Goal: Task Accomplishment & Management: Complete application form

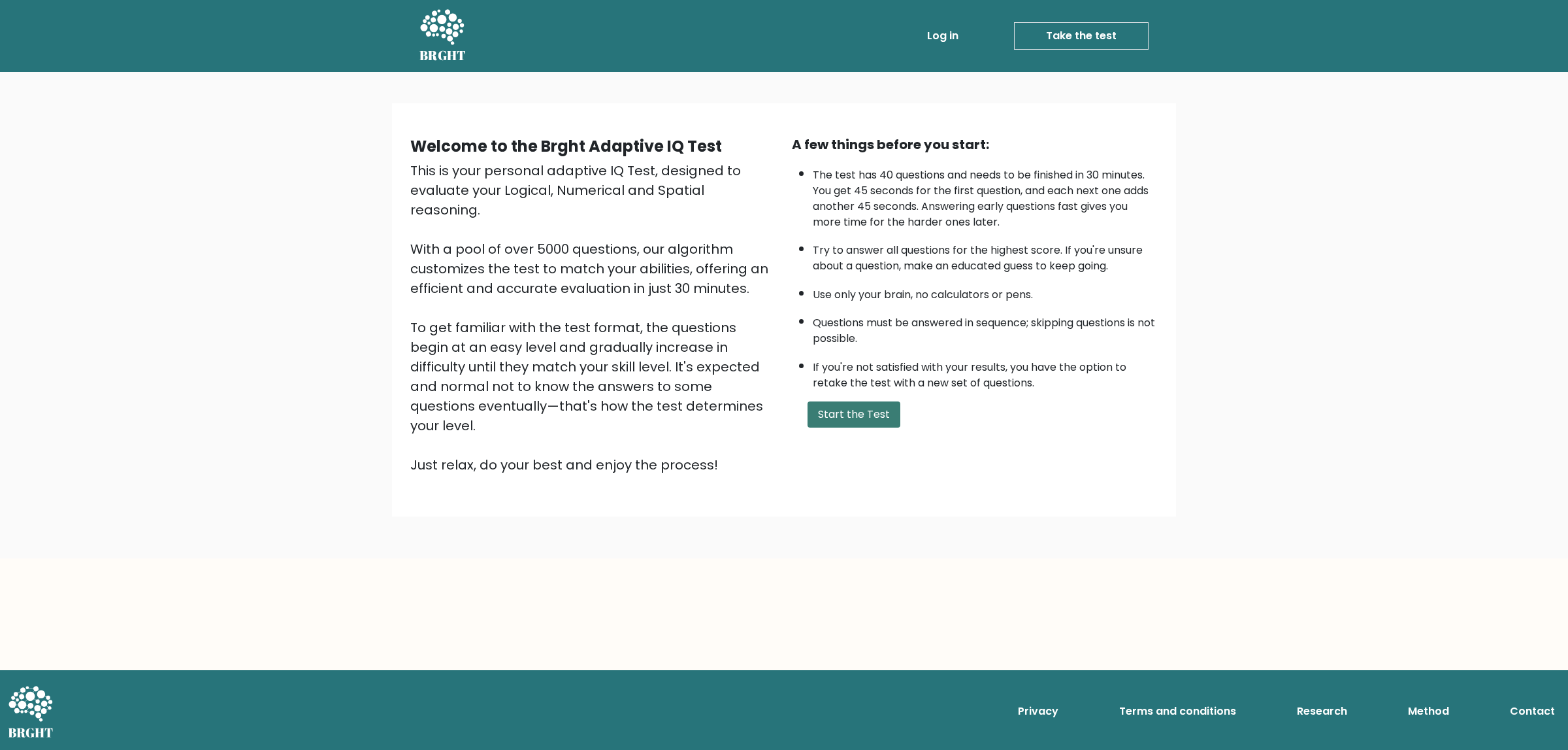
click at [863, 410] on button "Start the Test" at bounding box center [854, 414] width 93 height 26
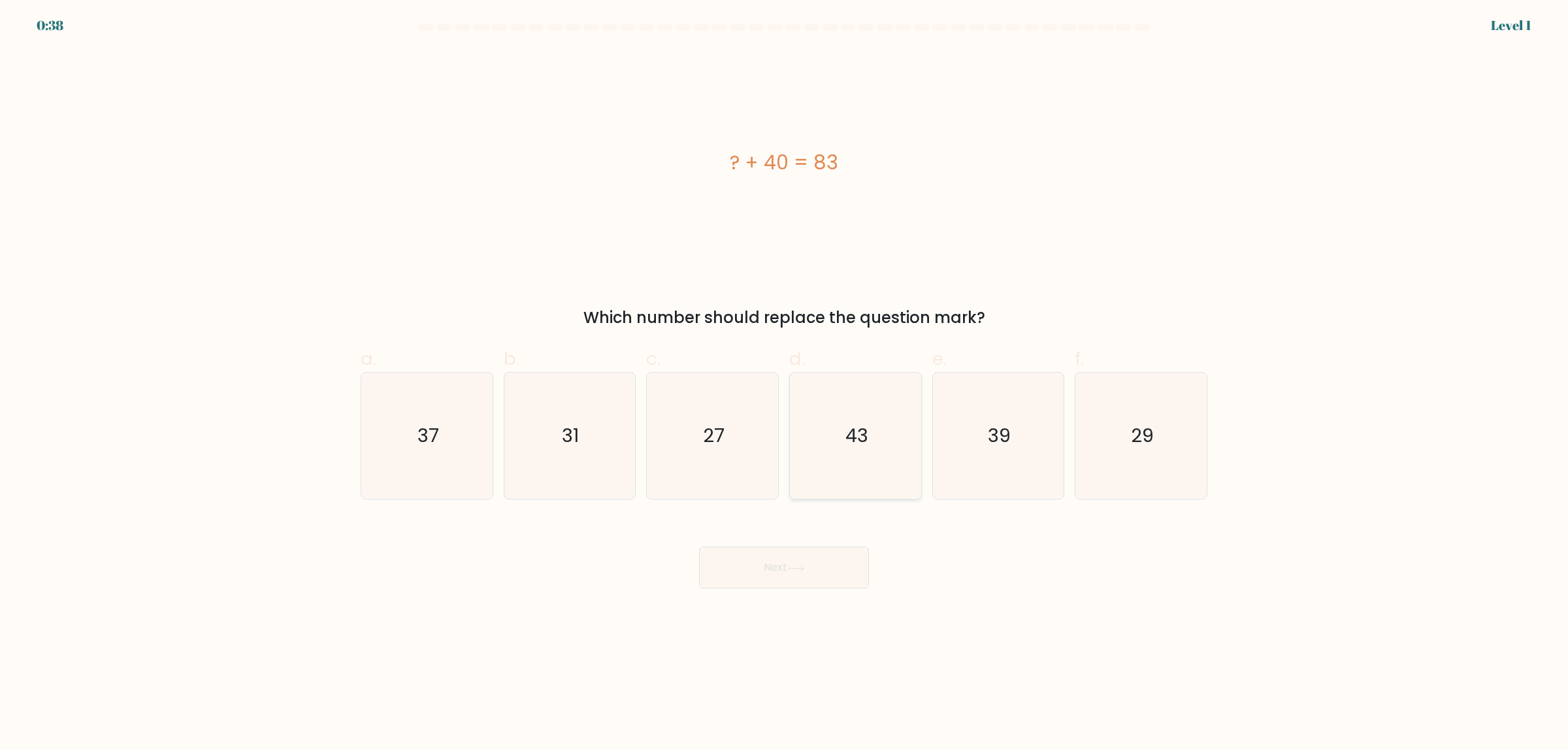
click at [844, 443] on icon "43" at bounding box center [856, 436] width 126 height 126
click at [785, 384] on input "d. 43" at bounding box center [784, 379] width 1 height 8
radio input "true"
click at [804, 565] on icon at bounding box center [795, 568] width 16 height 6
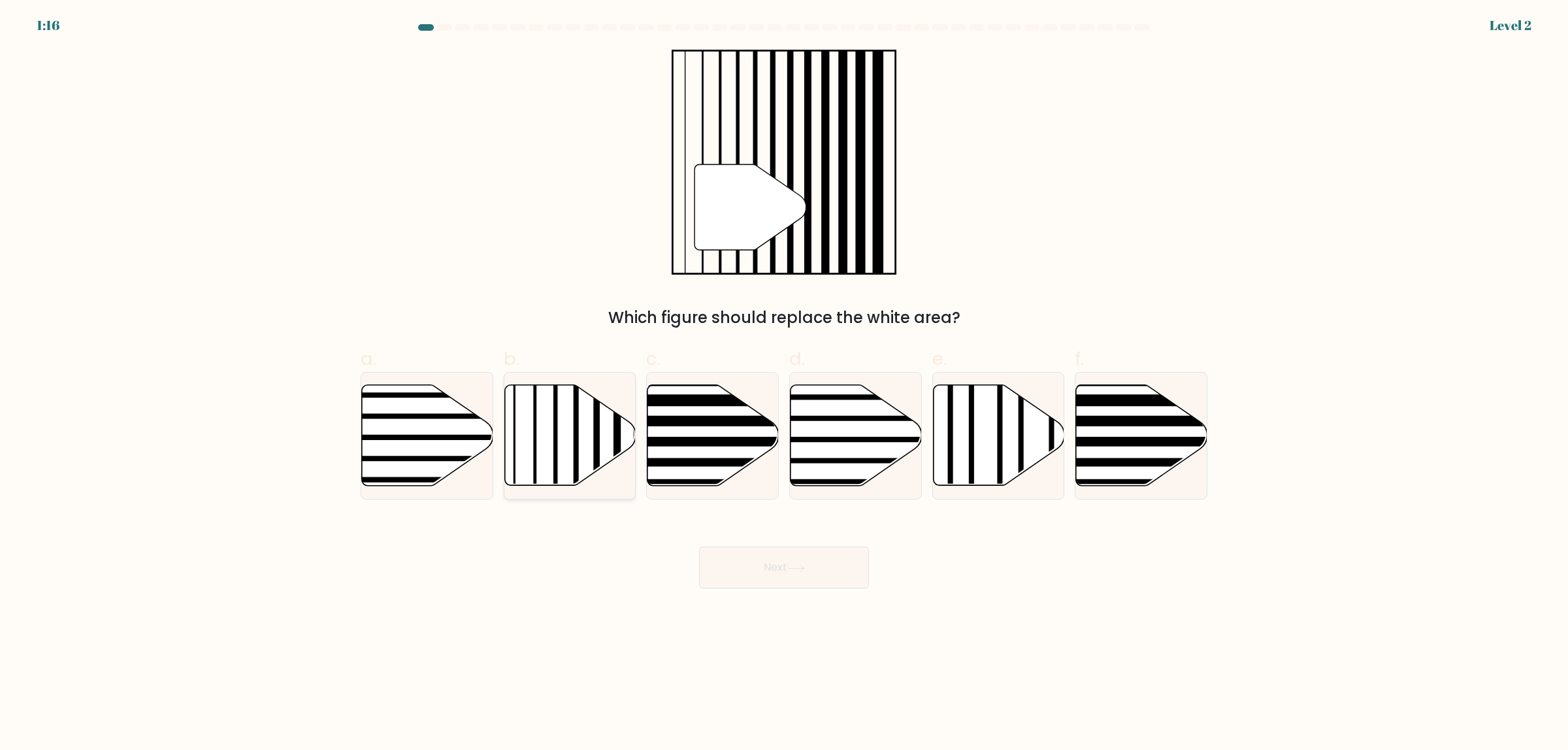
click at [525, 438] on icon at bounding box center [570, 435] width 132 height 100
click at [784, 384] on input "b." at bounding box center [784, 379] width 1 height 8
radio input "true"
click at [798, 568] on icon at bounding box center [797, 568] width 18 height 7
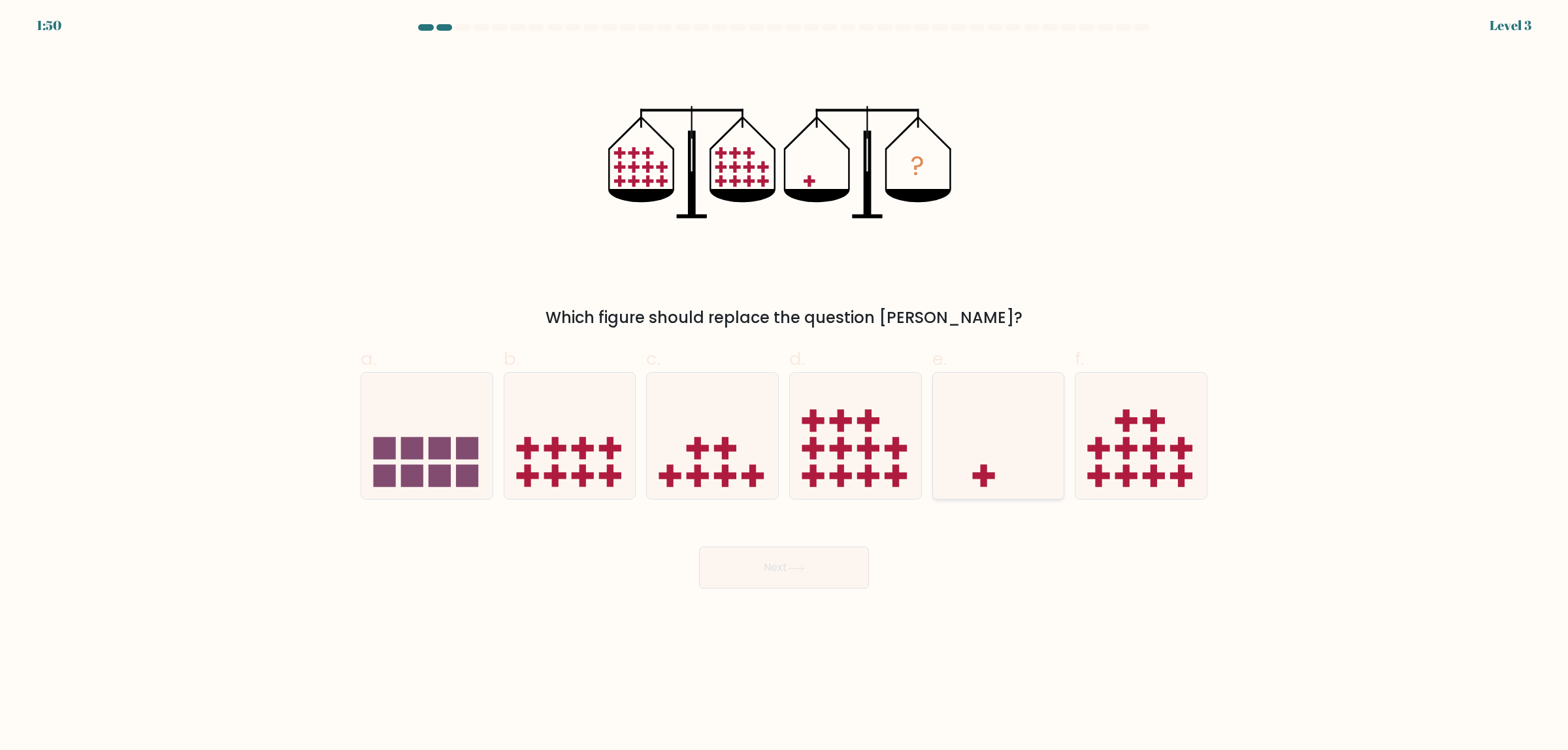
click at [998, 433] on icon at bounding box center [998, 436] width 132 height 109
click at [785, 384] on input "e." at bounding box center [784, 379] width 1 height 8
radio input "true"
click at [815, 556] on button "Next" at bounding box center [784, 567] width 170 height 42
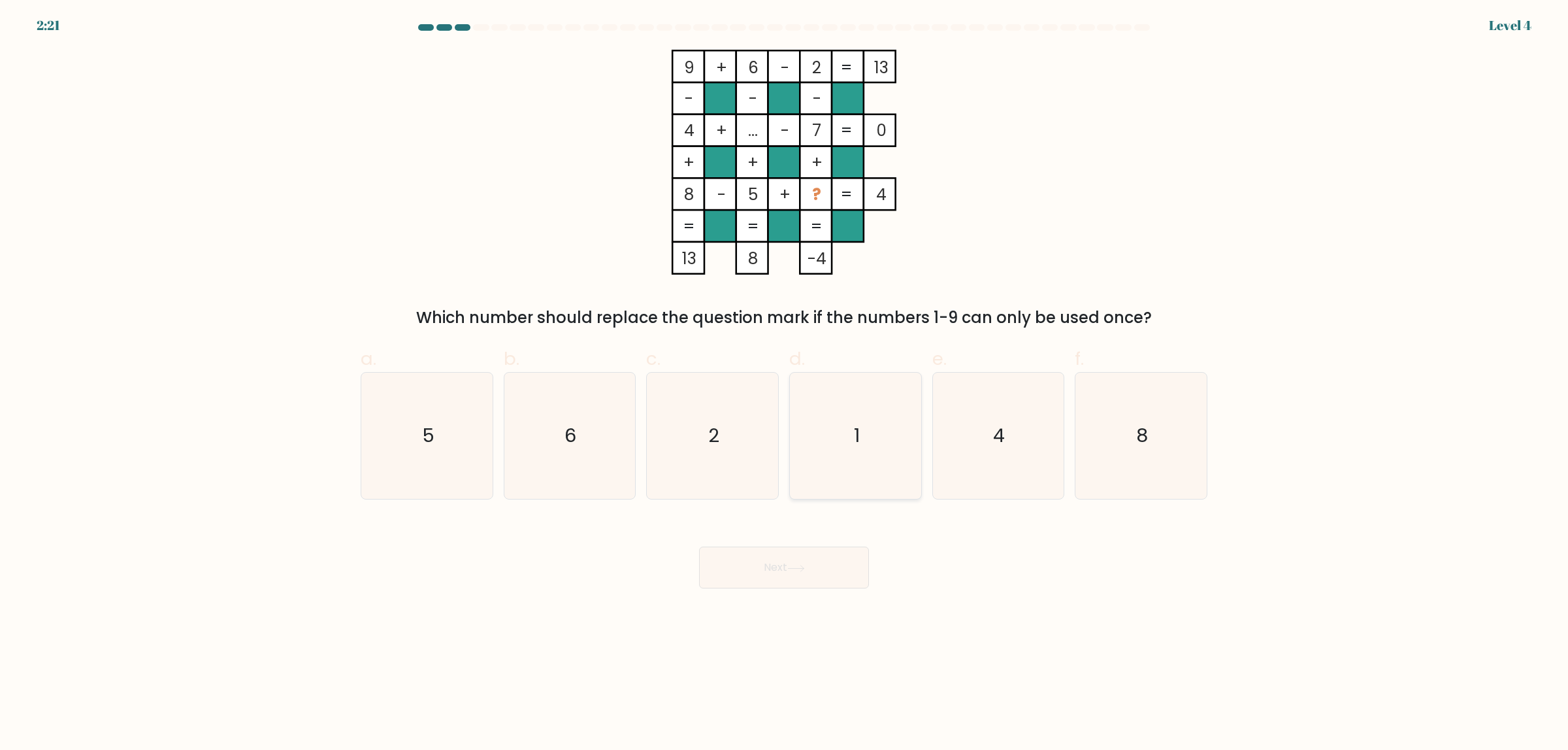
click at [880, 463] on icon "1" at bounding box center [856, 436] width 126 height 126
click at [785, 384] on input "d. 1" at bounding box center [784, 379] width 1 height 8
radio input "true"
click at [827, 569] on button "Next" at bounding box center [784, 567] width 170 height 42
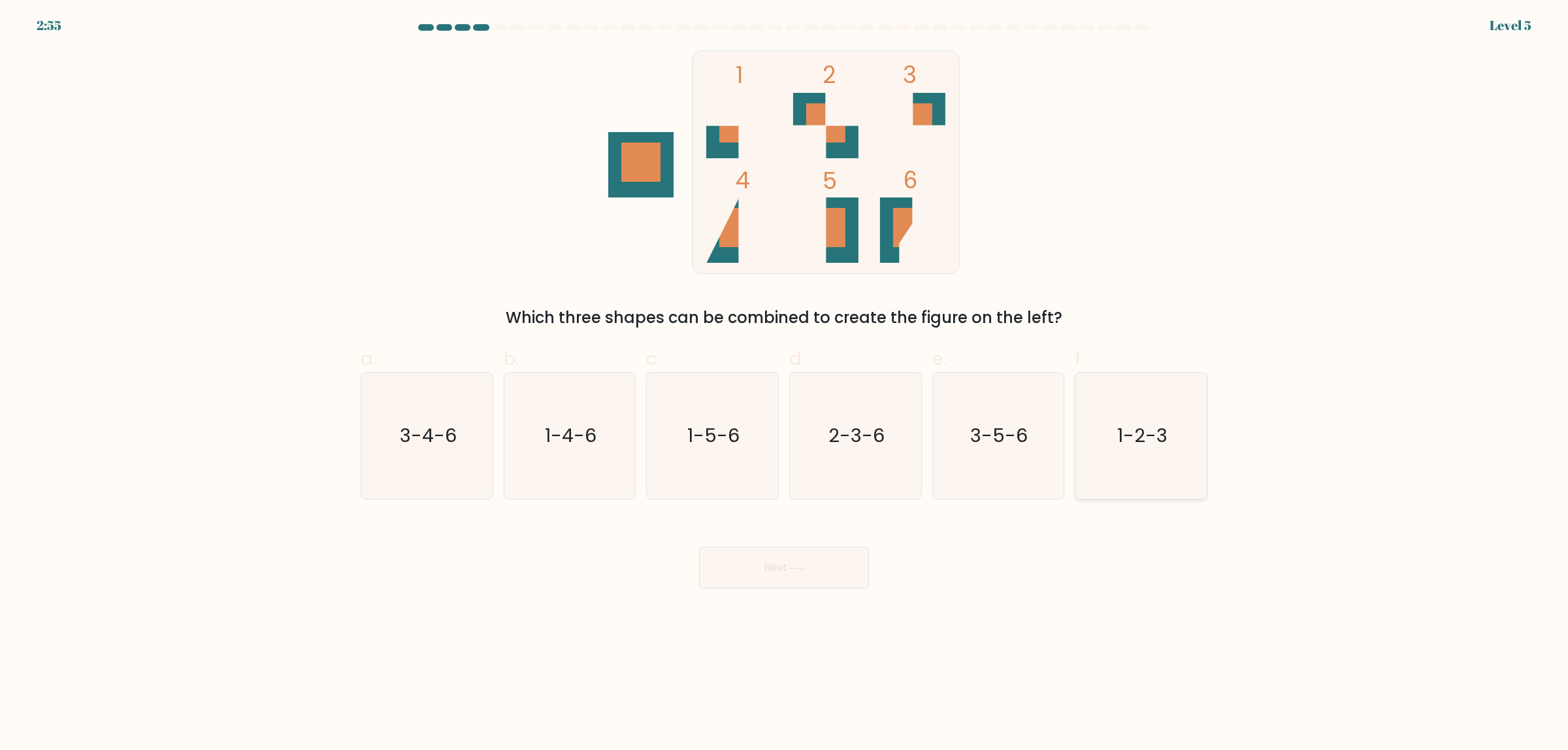
click at [1165, 435] on text "1-2-3" at bounding box center [1143, 435] width 51 height 26
click at [785, 384] on input "f. 1-2-3" at bounding box center [784, 379] width 1 height 8
radio input "true"
click at [743, 560] on button "Next" at bounding box center [784, 567] width 170 height 42
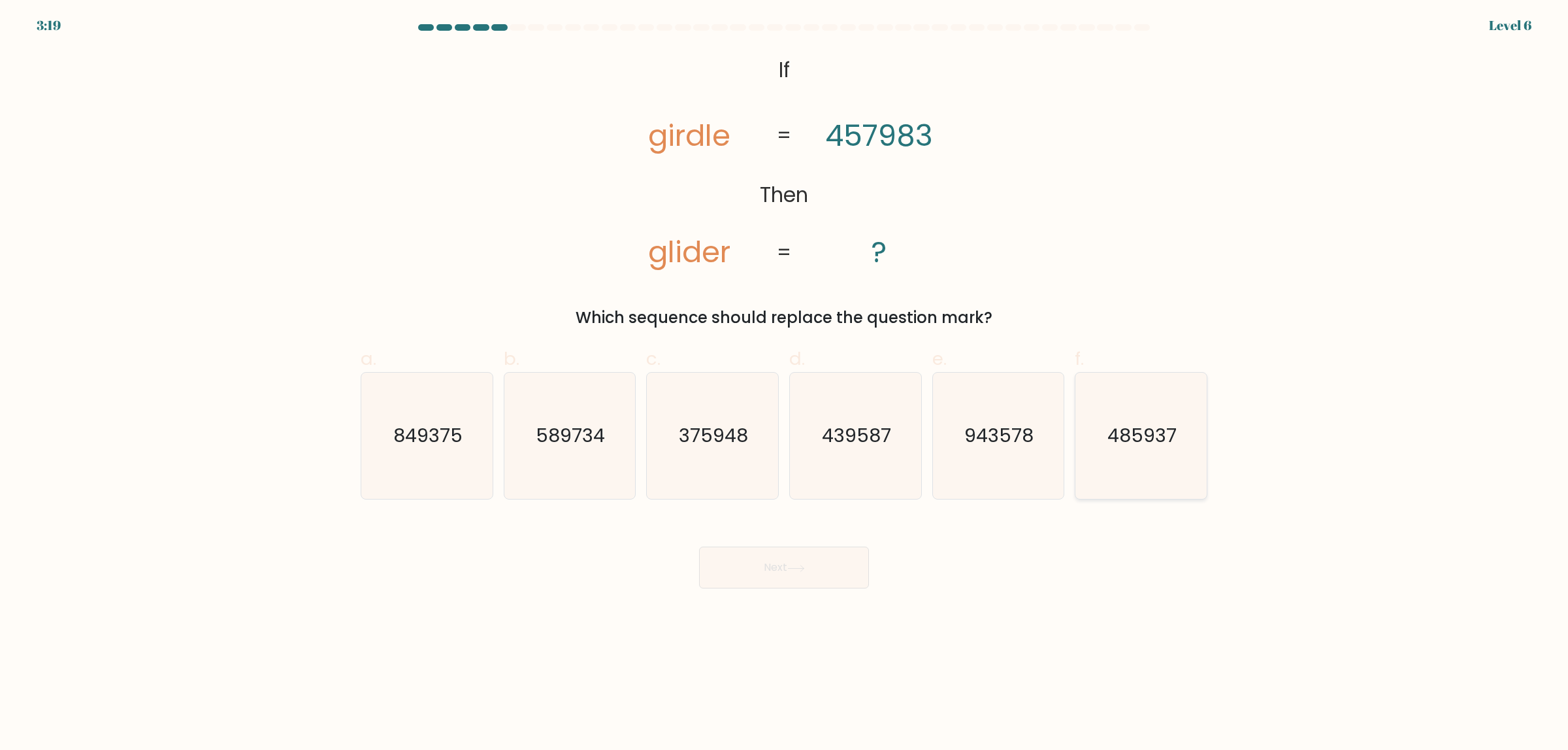
click at [1165, 403] on icon "485937" at bounding box center [1142, 436] width 126 height 126
click at [785, 384] on input "f. 485937" at bounding box center [784, 379] width 1 height 8
radio input "true"
click at [836, 550] on button "Next" at bounding box center [784, 567] width 170 height 42
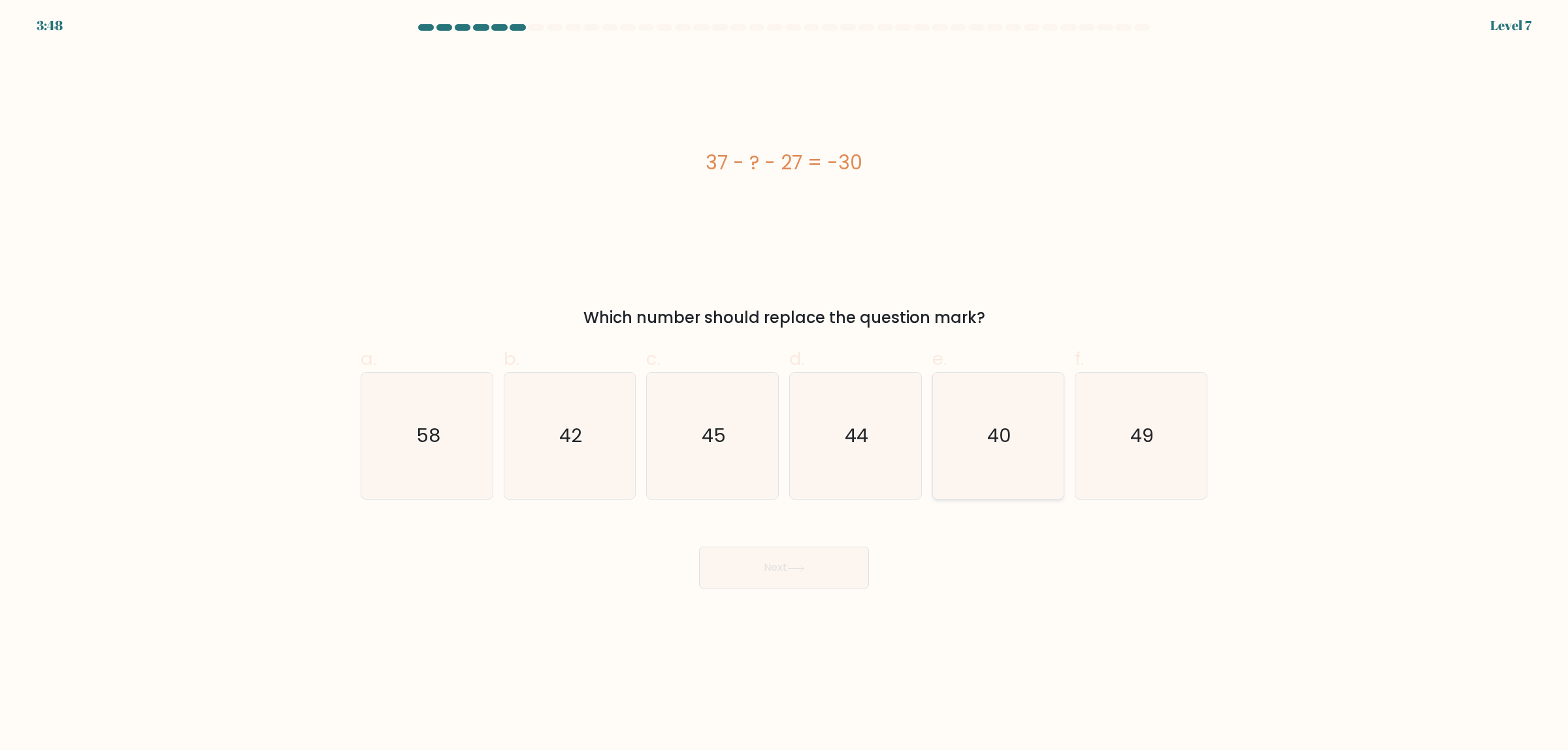
click at [1026, 458] on icon "40" at bounding box center [998, 436] width 126 height 126
click at [785, 384] on input "e. 40" at bounding box center [784, 379] width 1 height 8
radio input "true"
click at [784, 571] on button "Next" at bounding box center [784, 567] width 170 height 42
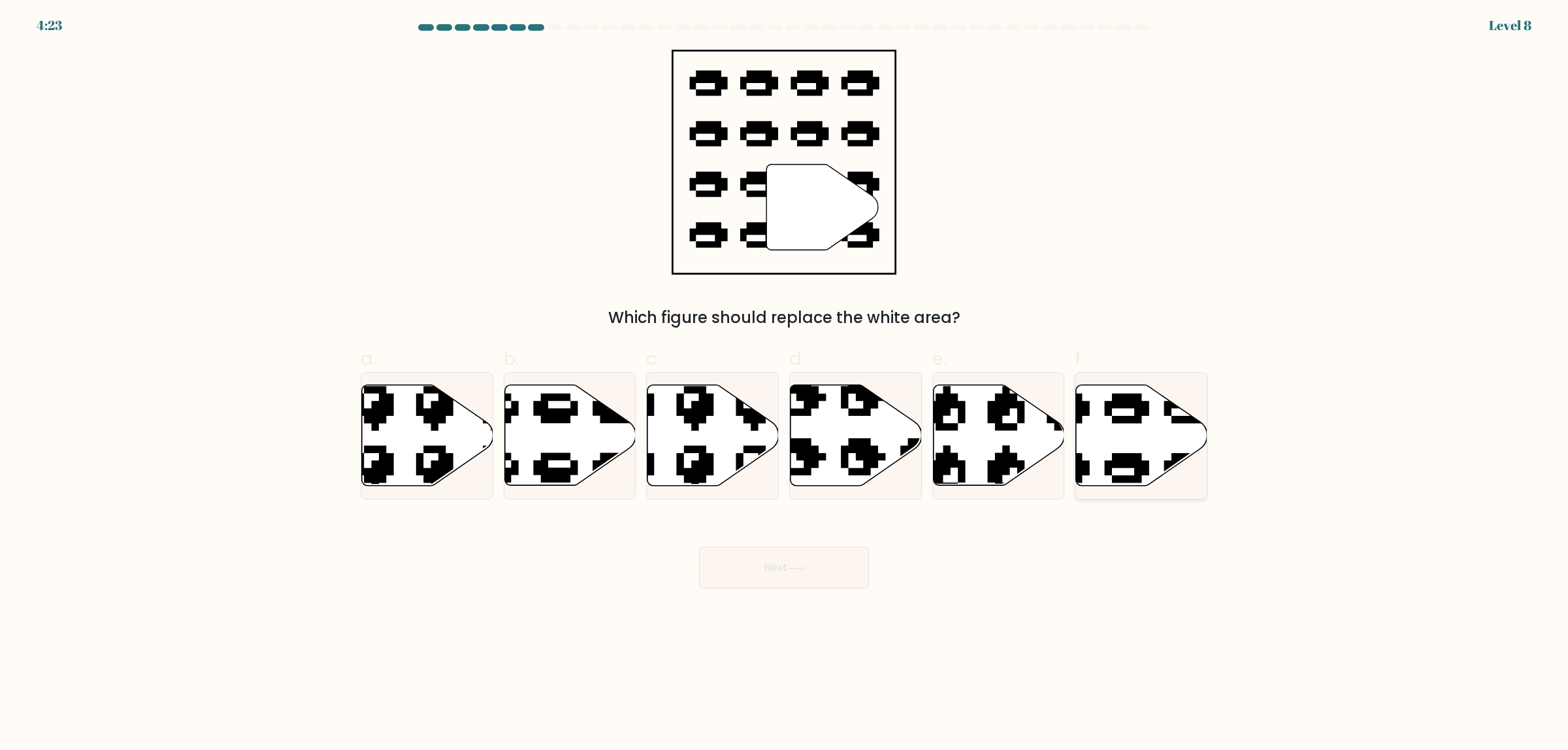
click at [1124, 408] on icon at bounding box center [1098, 379] width 223 height 208
click at [785, 384] on input "f." at bounding box center [784, 379] width 1 height 8
radio input "true"
click at [804, 571] on icon at bounding box center [797, 568] width 18 height 7
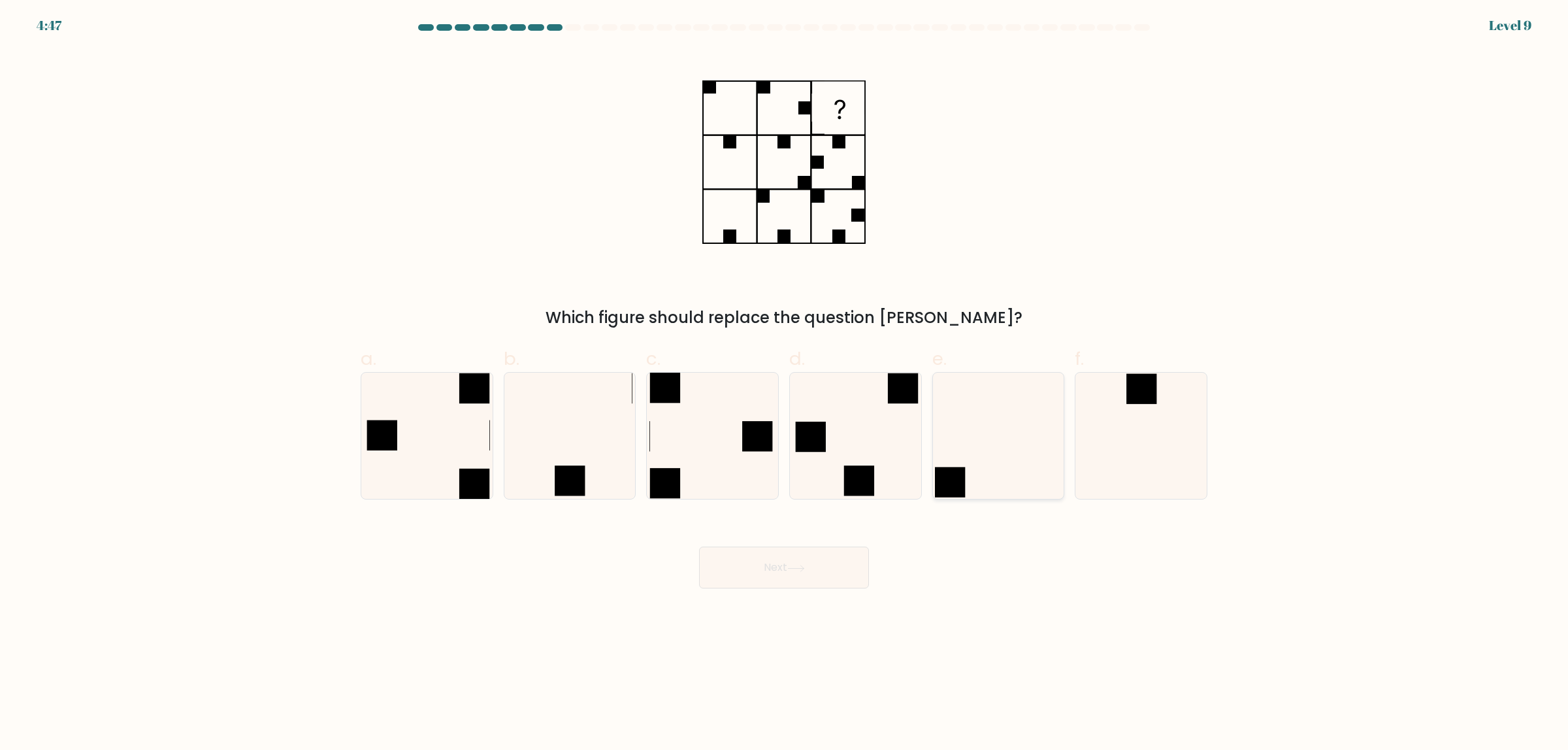
click at [971, 420] on icon at bounding box center [998, 436] width 126 height 126
click at [785, 384] on input "e." at bounding box center [784, 379] width 1 height 8
radio input "true"
click at [787, 565] on button "Next" at bounding box center [784, 567] width 170 height 42
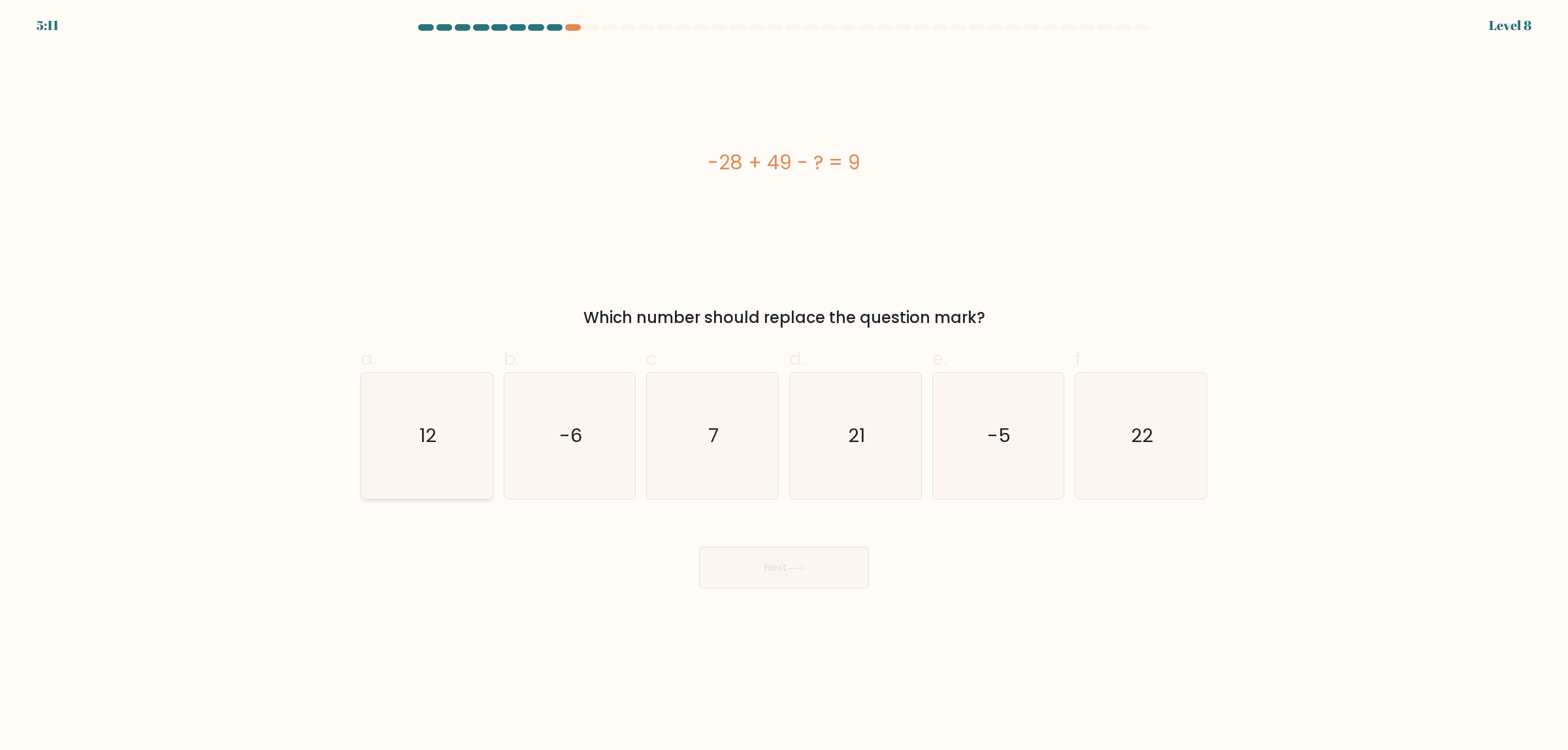
click at [411, 411] on icon "12" at bounding box center [427, 436] width 126 height 126
click at [784, 384] on input "a. 12" at bounding box center [784, 379] width 1 height 8
radio input "true"
click at [805, 568] on icon at bounding box center [797, 568] width 18 height 7
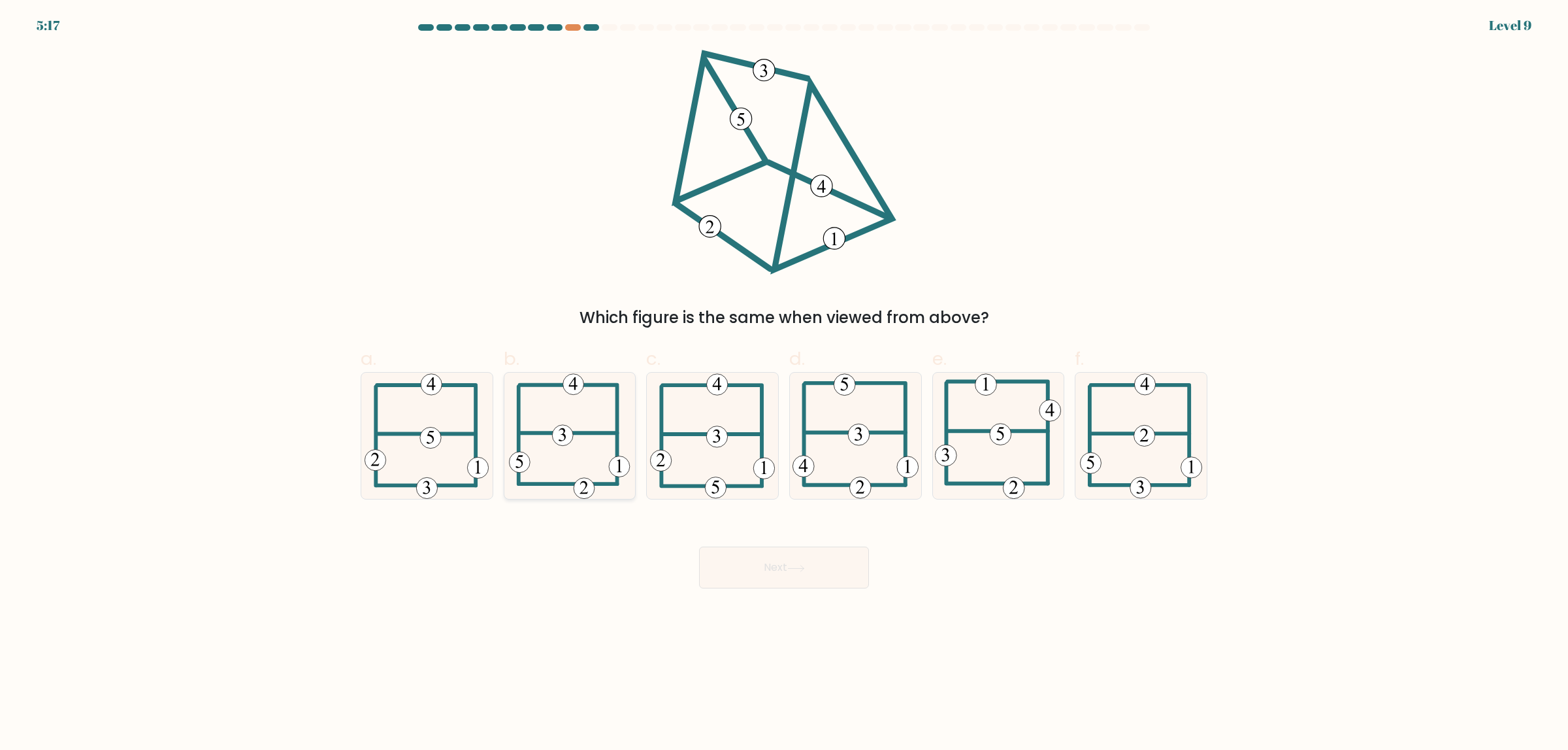
click at [597, 451] on icon at bounding box center [569, 436] width 121 height 126
click at [784, 384] on input "b." at bounding box center [784, 379] width 1 height 8
radio input "true"
click at [826, 561] on button "Next" at bounding box center [784, 567] width 170 height 42
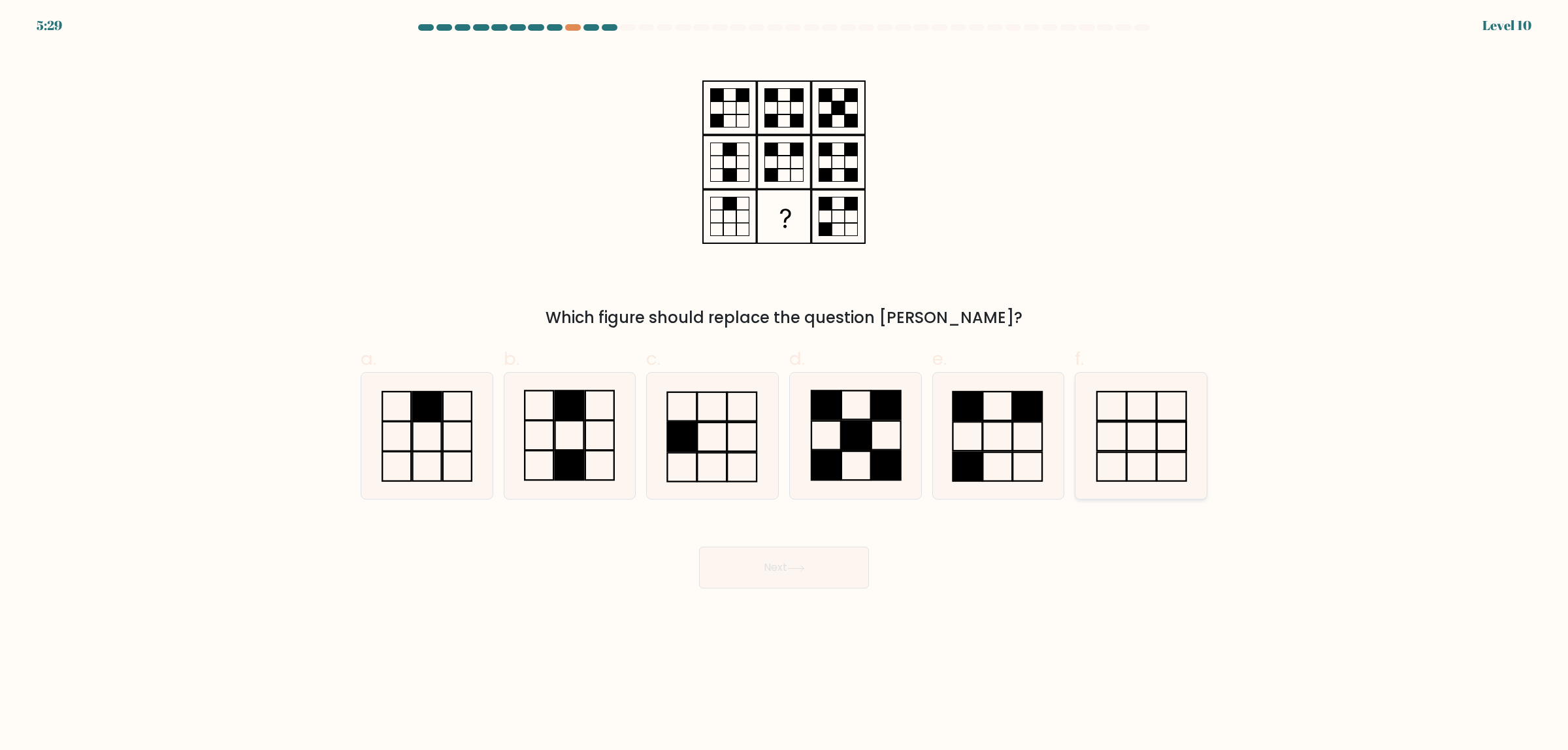
click at [1154, 438] on icon at bounding box center [1142, 436] width 126 height 126
click at [785, 384] on input "f." at bounding box center [784, 379] width 1 height 8
radio input "true"
click at [972, 420] on rect at bounding box center [968, 406] width 30 height 29
click at [785, 384] on input "e." at bounding box center [784, 379] width 1 height 8
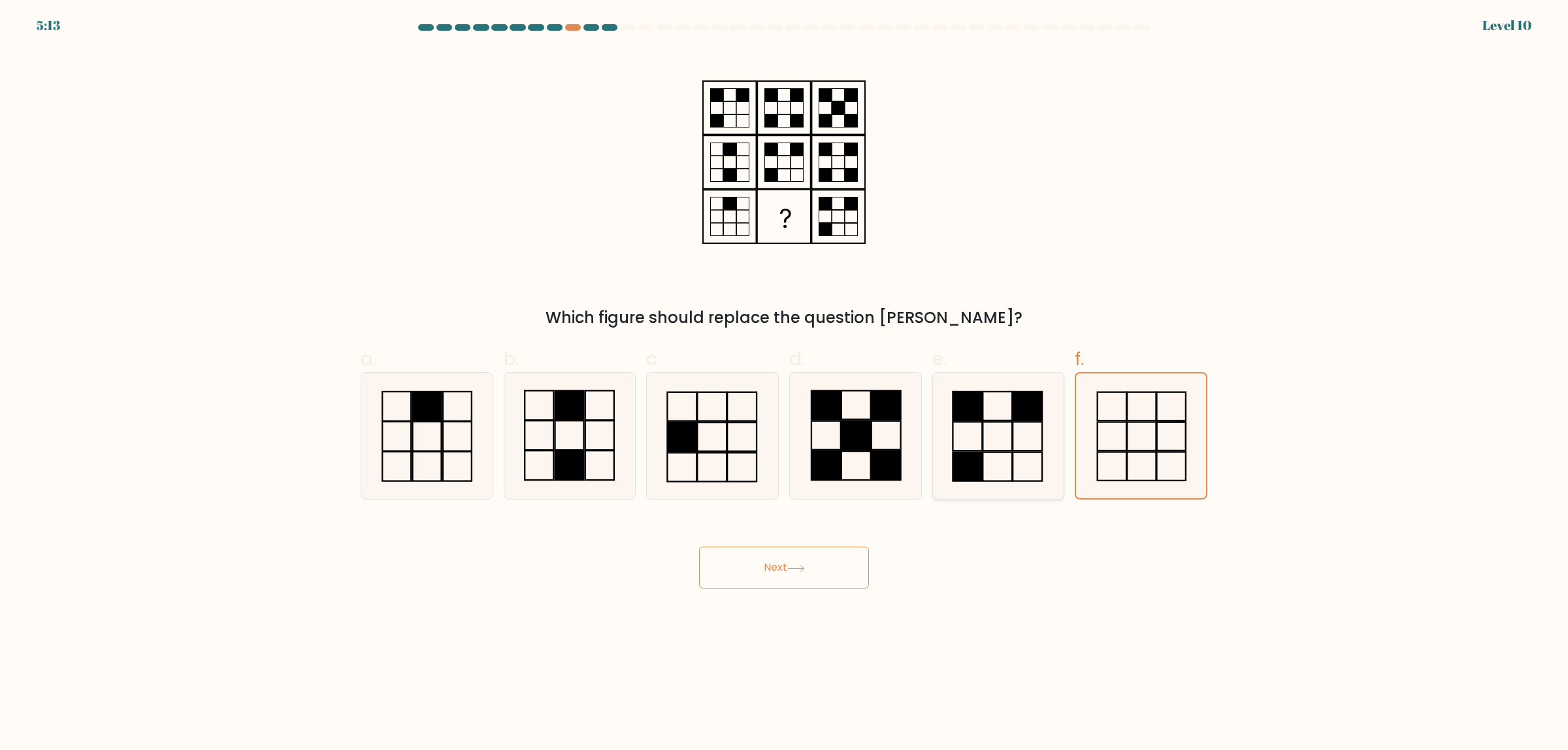
radio input "true"
drag, startPoint x: 1116, startPoint y: 436, endPoint x: 1099, endPoint y: 436, distance: 17.0
click at [1121, 436] on icon at bounding box center [1142, 436] width 126 height 126
click at [785, 384] on input "f." at bounding box center [784, 379] width 1 height 8
radio input "true"
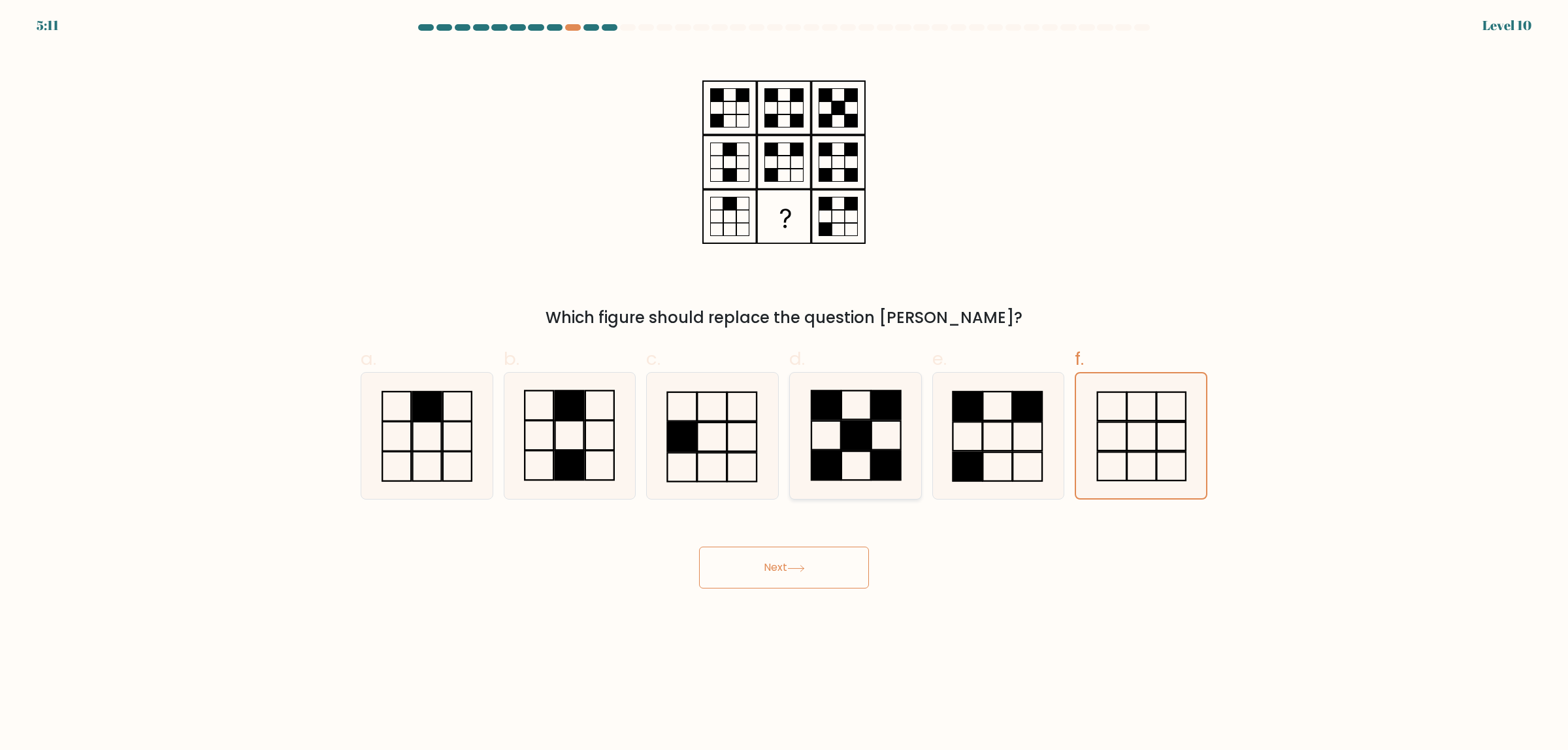
drag, startPoint x: 851, startPoint y: 404, endPoint x: 838, endPoint y: 420, distance: 20.6
click at [845, 408] on icon at bounding box center [856, 436] width 126 height 126
click at [785, 384] on input "d." at bounding box center [784, 379] width 1 height 8
radio input "true"
click at [805, 571] on icon at bounding box center [797, 568] width 18 height 7
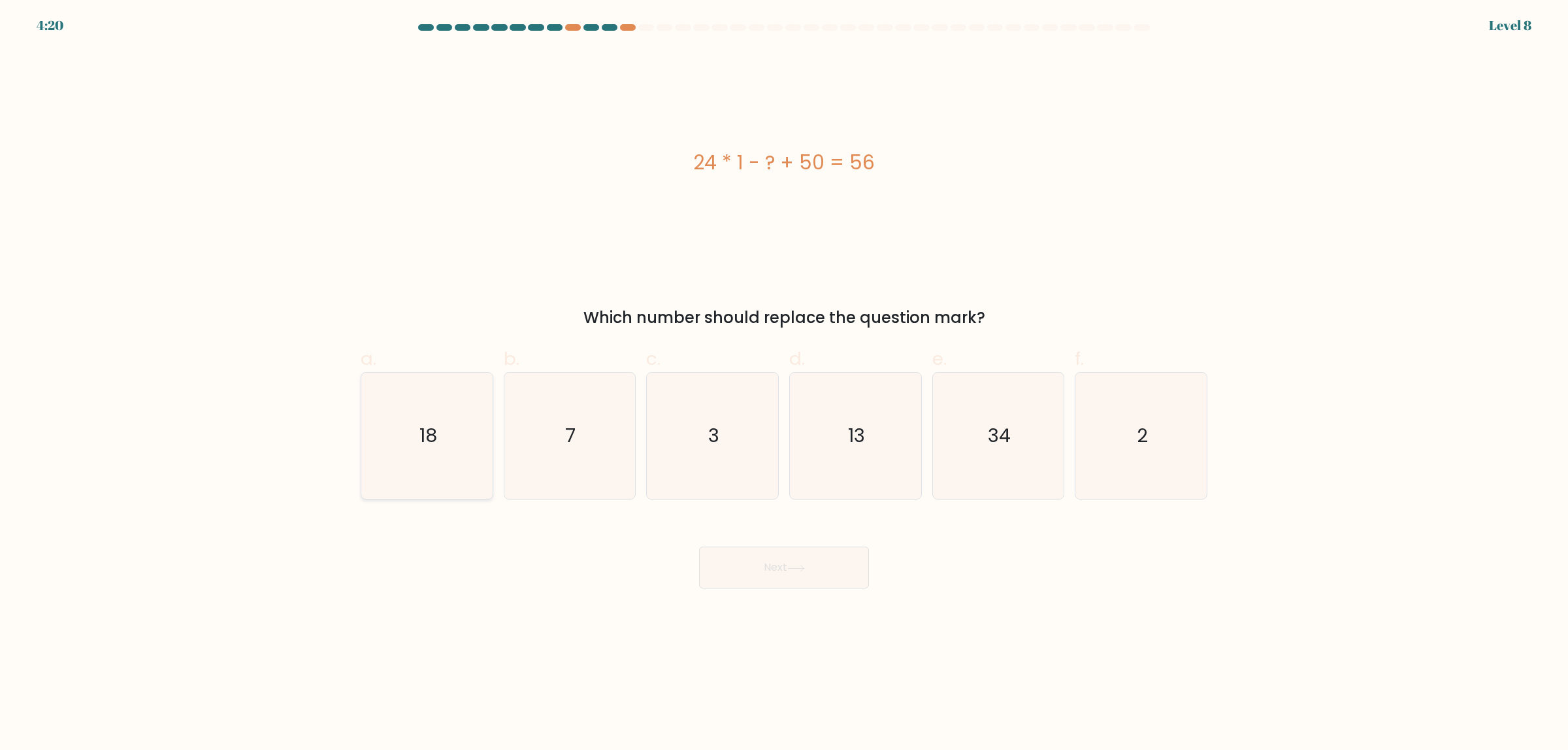
click at [441, 408] on icon "18" at bounding box center [427, 436] width 126 height 126
click at [784, 384] on input "a. 18" at bounding box center [784, 379] width 1 height 8
radio input "true"
click at [751, 577] on button "Next" at bounding box center [784, 567] width 170 height 42
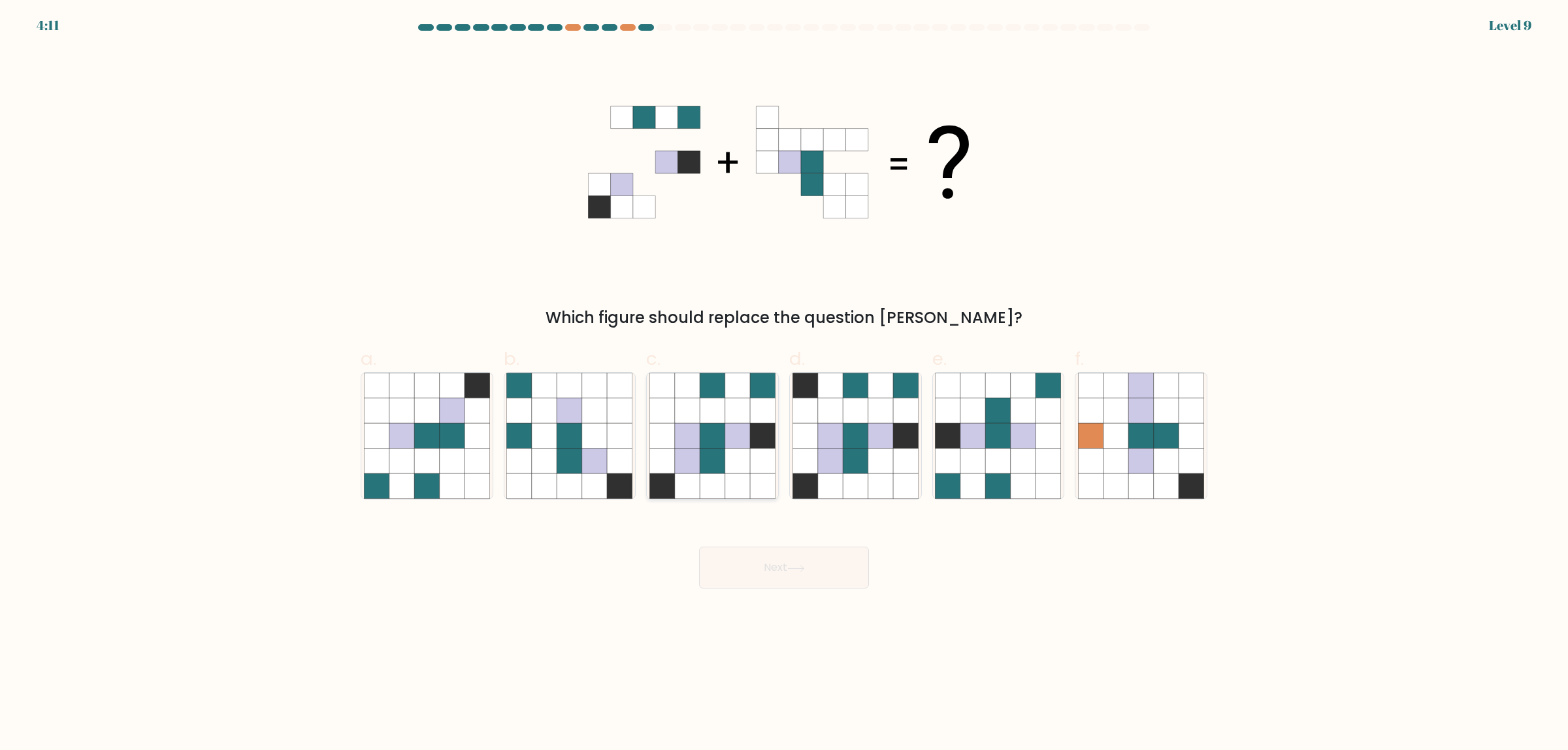
click at [722, 443] on icon at bounding box center [712, 435] width 25 height 25
click at [784, 384] on input "c." at bounding box center [784, 379] width 1 height 8
radio input "true"
click at [783, 568] on button "Next" at bounding box center [784, 567] width 170 height 42
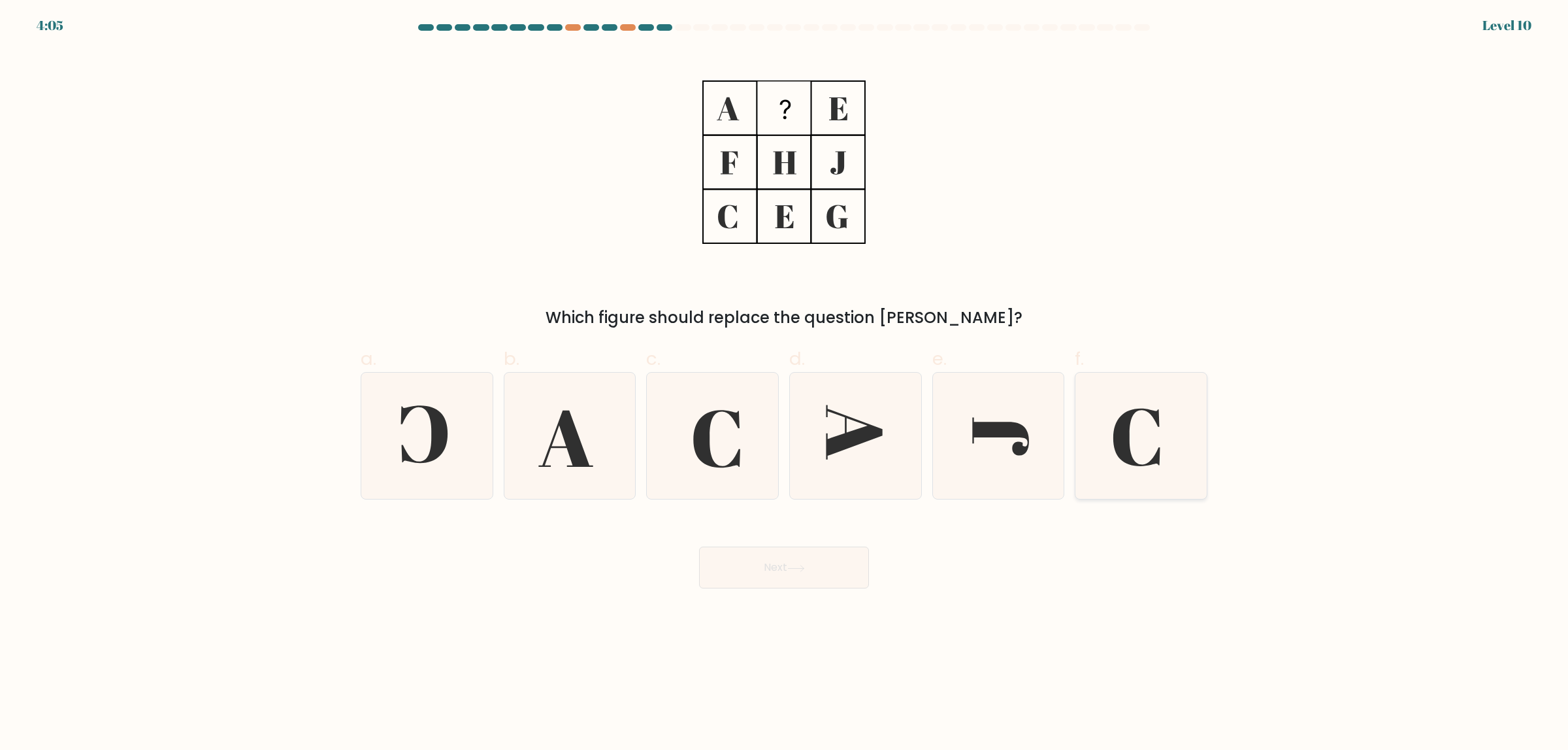
click at [1142, 436] on icon at bounding box center [1142, 436] width 126 height 126
click at [785, 384] on input "f." at bounding box center [784, 379] width 1 height 8
radio input "true"
click at [803, 560] on button "Next" at bounding box center [784, 567] width 170 height 42
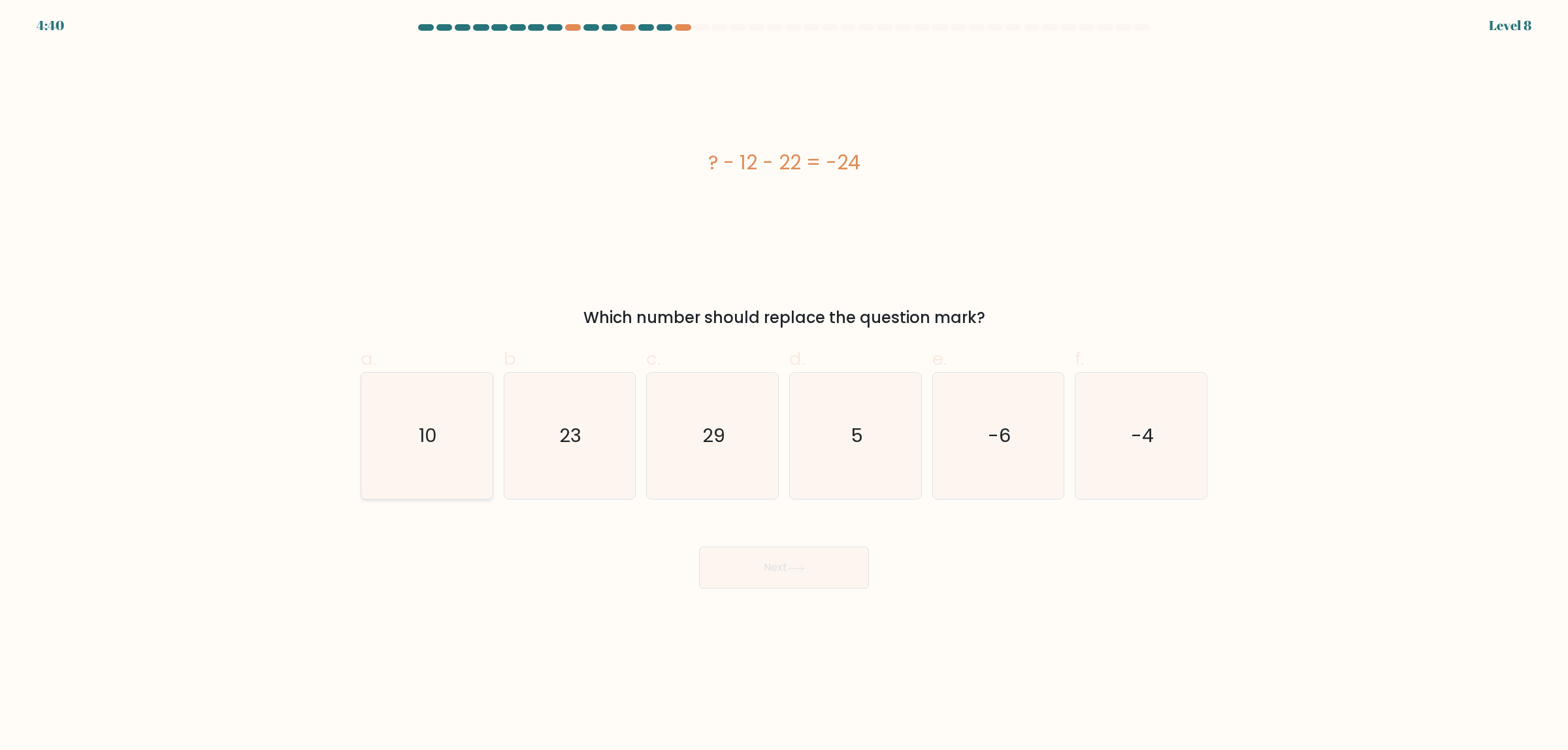
click at [438, 446] on icon "10" at bounding box center [427, 436] width 126 height 126
click at [784, 384] on input "a. 10" at bounding box center [784, 379] width 1 height 8
radio input "true"
click at [830, 550] on button "Next" at bounding box center [784, 567] width 170 height 42
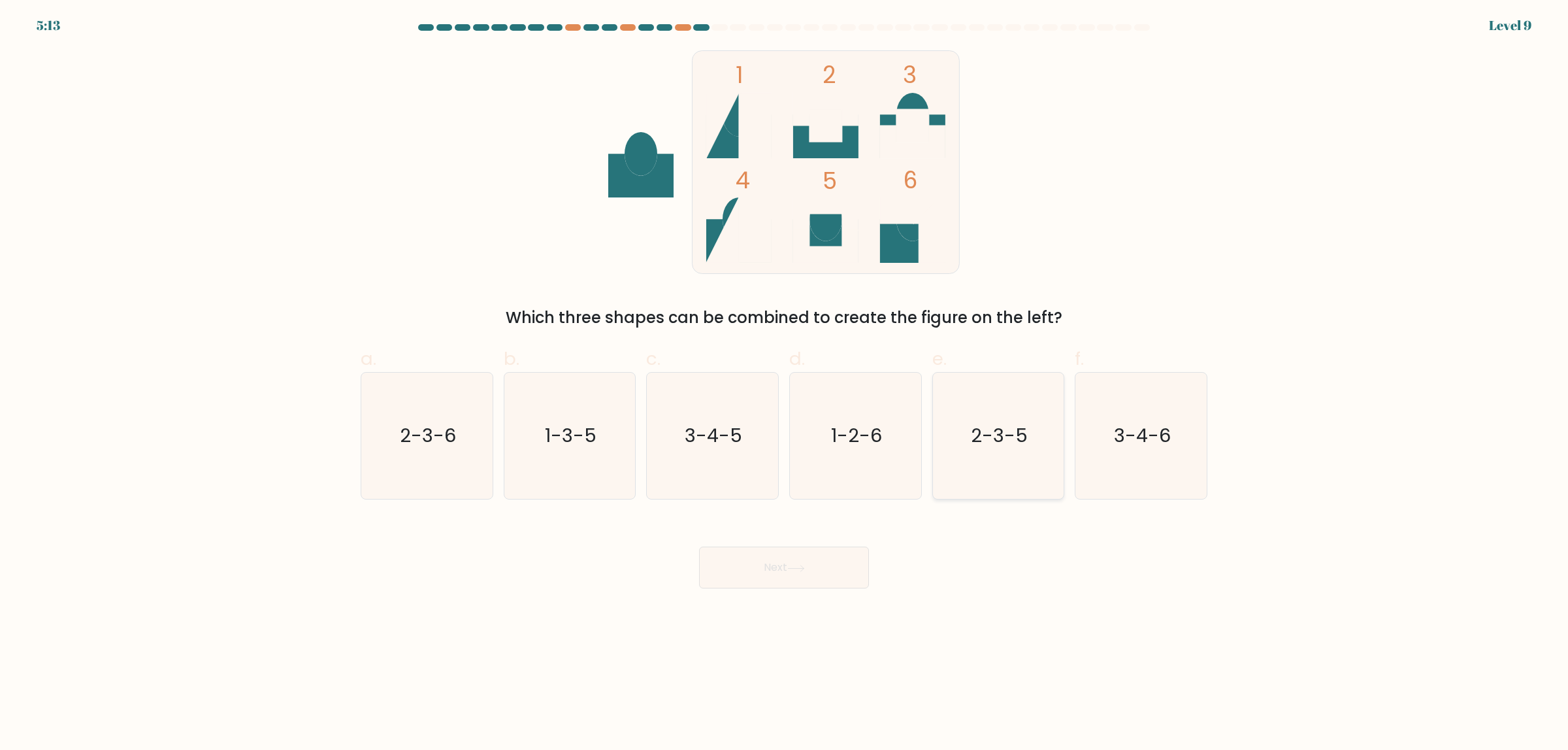
click at [1009, 475] on icon "2-3-5" at bounding box center [998, 436] width 126 height 126
click at [785, 384] on input "e. 2-3-5" at bounding box center [784, 379] width 1 height 8
radio input "true"
click at [809, 580] on button "Next" at bounding box center [784, 567] width 170 height 42
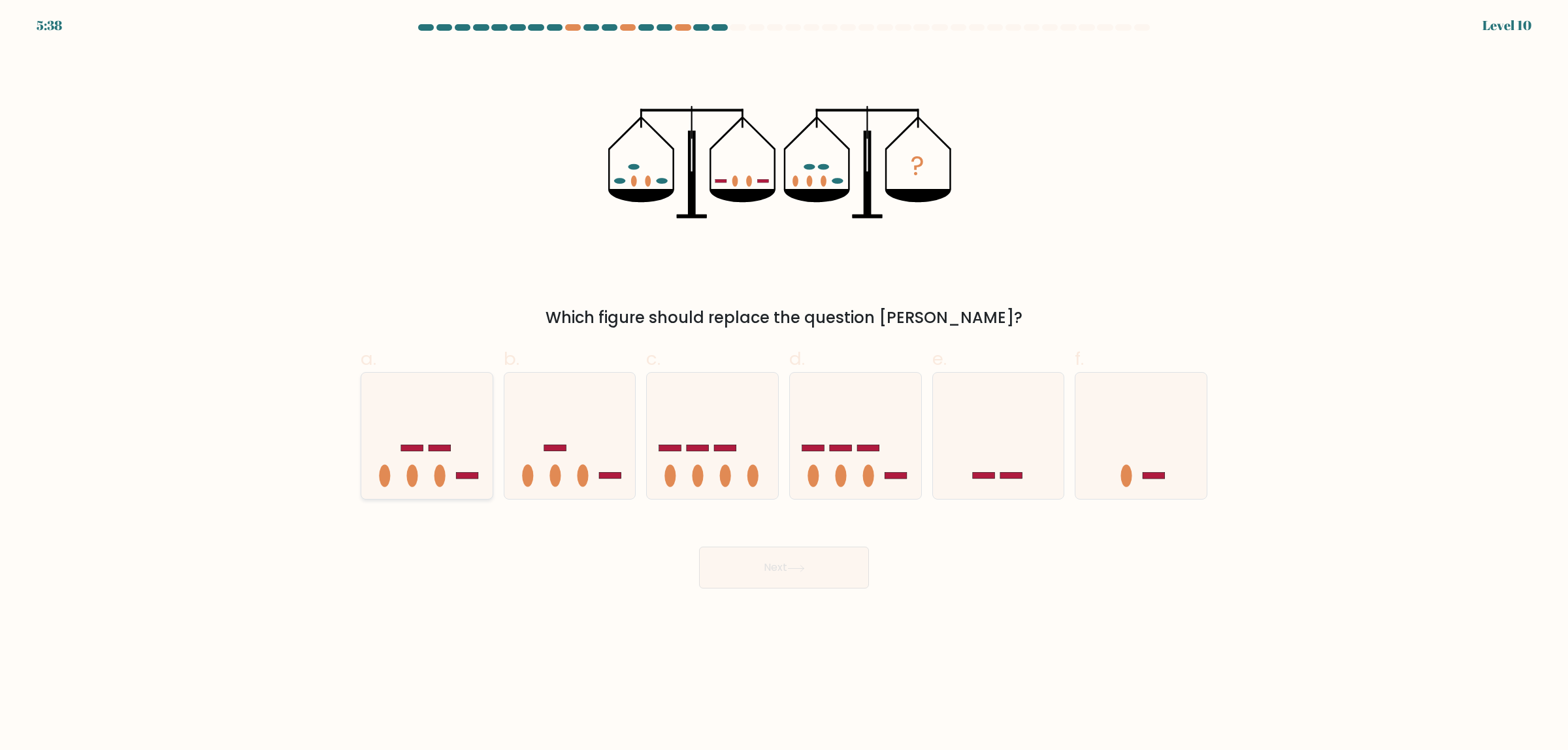
click at [441, 472] on ellipse at bounding box center [440, 475] width 11 height 22
click at [784, 384] on input "a." at bounding box center [784, 379] width 1 height 8
radio input "true"
click at [745, 574] on button "Next" at bounding box center [784, 567] width 170 height 42
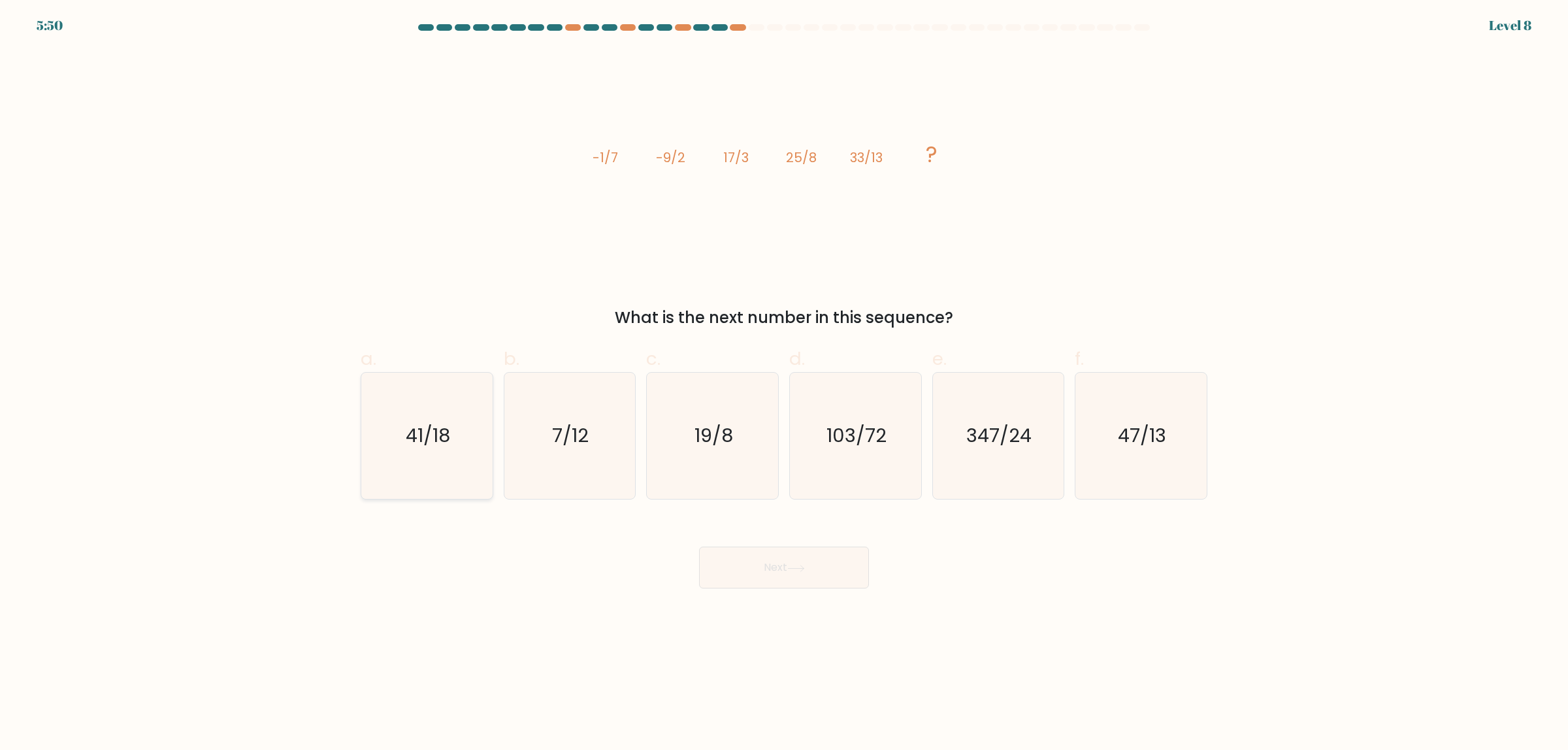
click at [417, 449] on icon "41/18" at bounding box center [427, 436] width 126 height 126
click at [784, 384] on input "a. 41/18" at bounding box center [784, 379] width 1 height 8
radio input "true"
click at [771, 553] on button "Next" at bounding box center [784, 567] width 170 height 42
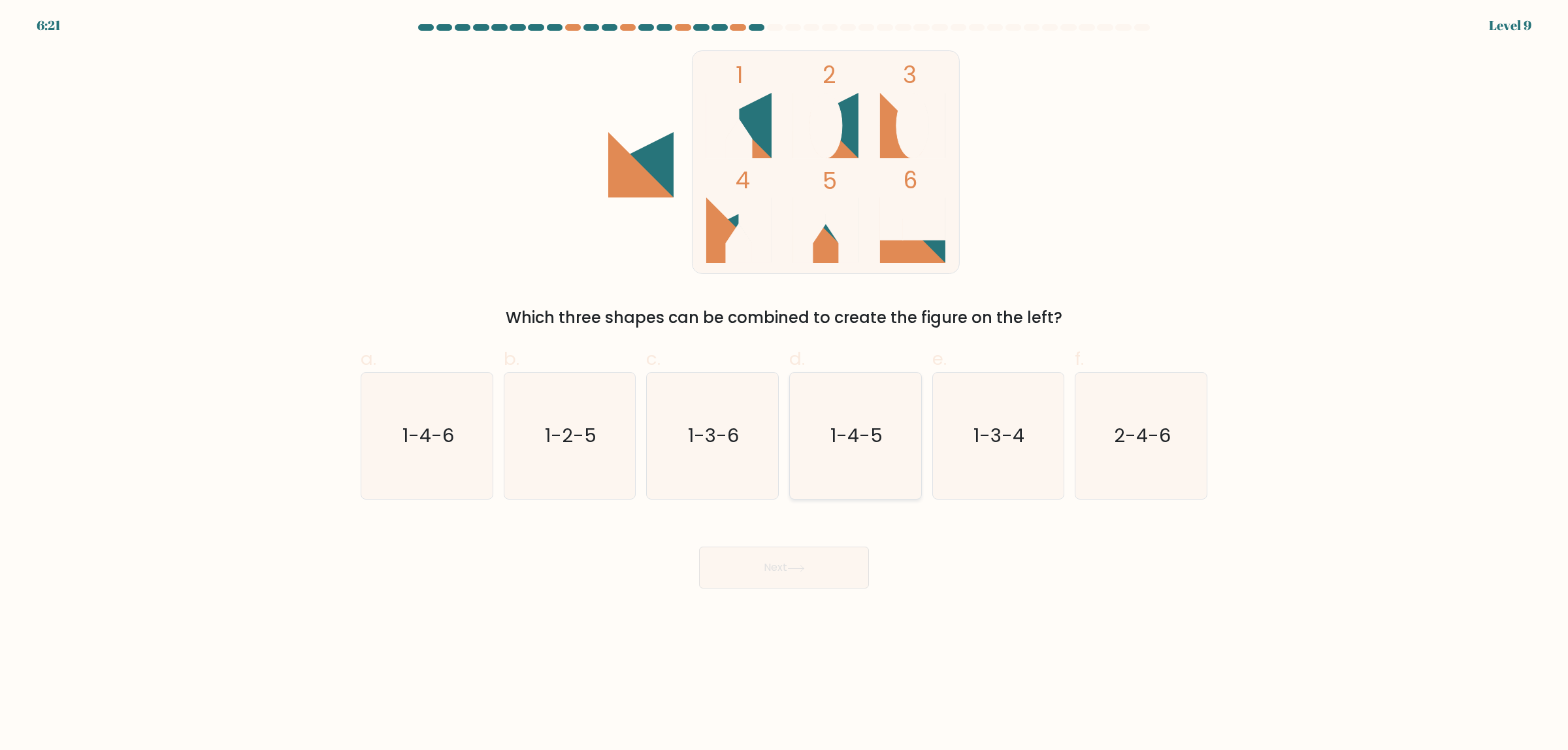
click at [861, 459] on icon "1-4-5" at bounding box center [856, 436] width 126 height 126
click at [785, 384] on input "d. 1-4-5" at bounding box center [784, 379] width 1 height 8
radio input "true"
click at [822, 568] on button "Next" at bounding box center [784, 567] width 170 height 42
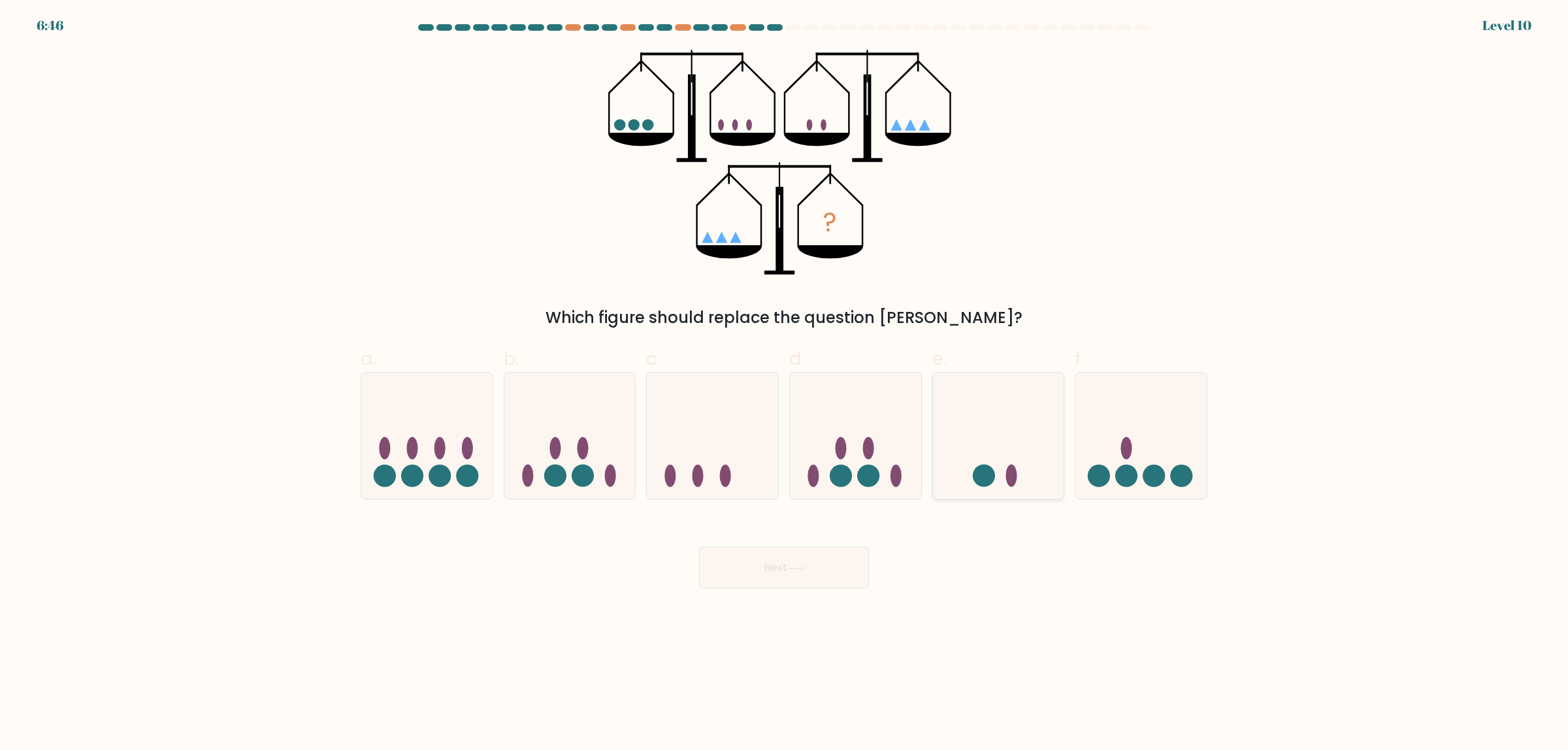
click at [995, 408] on icon at bounding box center [998, 436] width 132 height 109
click at [785, 384] on input "e." at bounding box center [784, 379] width 1 height 8
radio input "true"
click at [769, 557] on button "Next" at bounding box center [784, 567] width 170 height 42
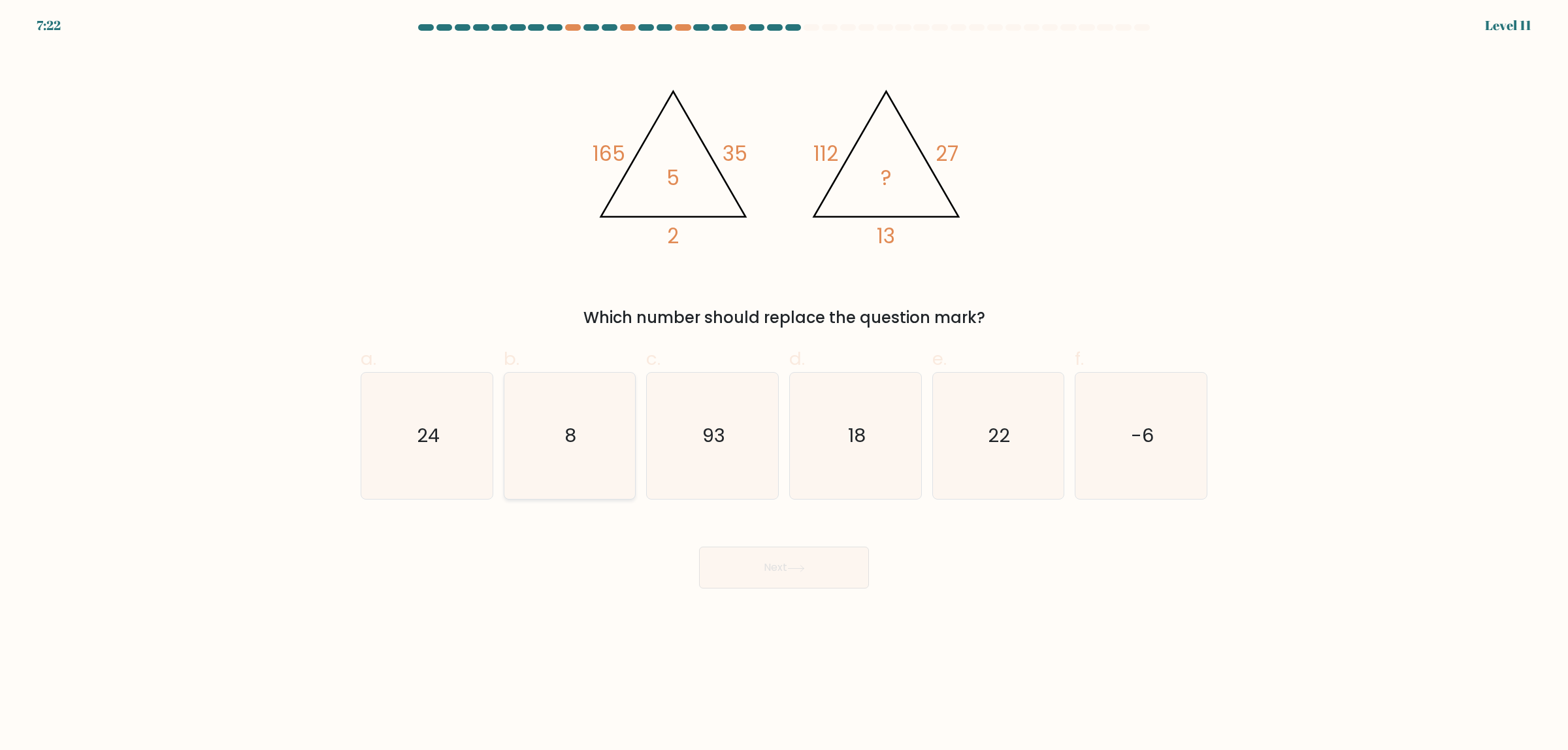
click at [575, 424] on text "8" at bounding box center [571, 435] width 12 height 26
click at [784, 384] on input "b. 8" at bounding box center [784, 379] width 1 height 8
radio input "true"
click at [834, 571] on button "Next" at bounding box center [784, 567] width 170 height 42
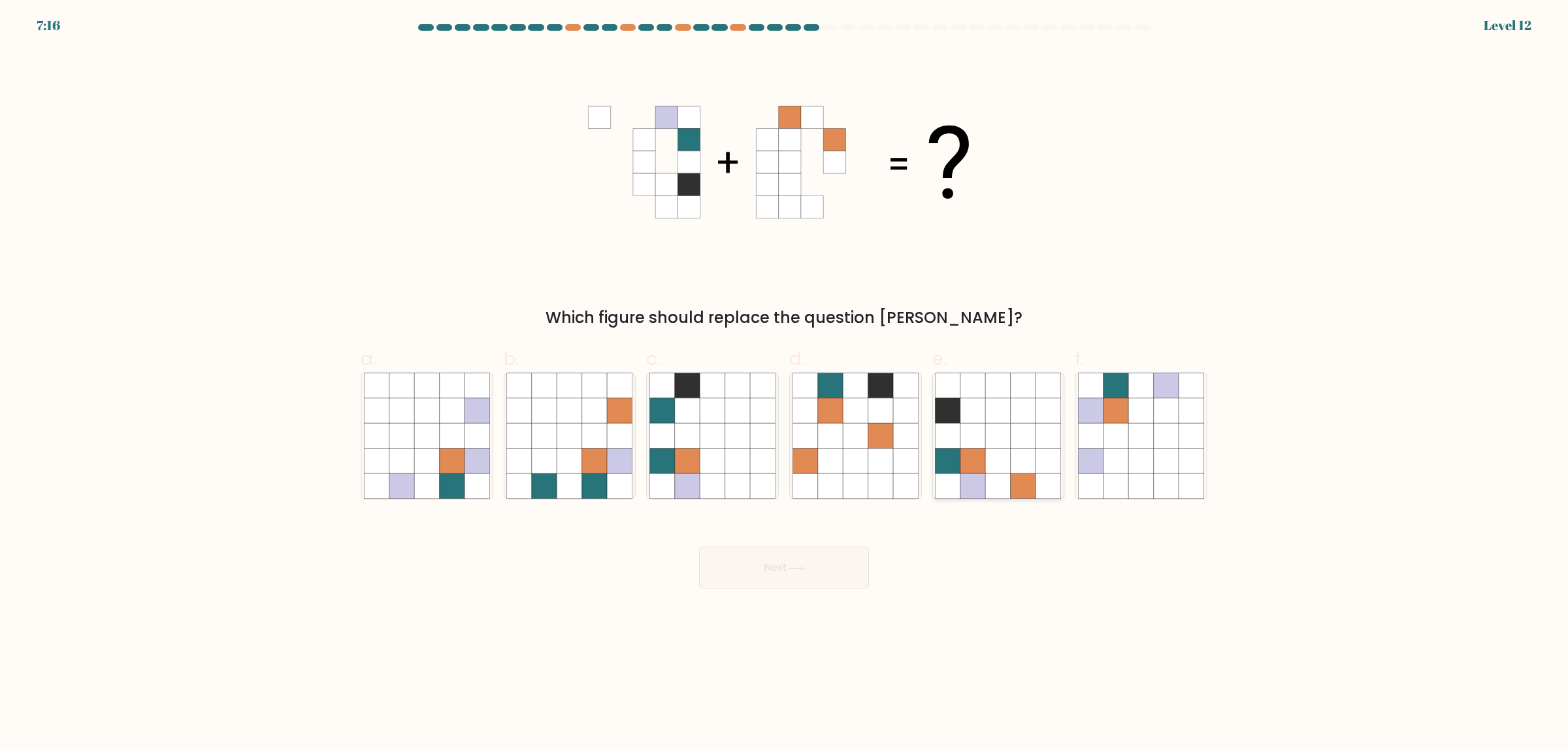
click at [998, 453] on icon at bounding box center [998, 461] width 25 height 25
click at [785, 384] on input "e." at bounding box center [784, 379] width 1 height 8
radio input "true"
click at [793, 542] on div "Next" at bounding box center [784, 551] width 863 height 73
click at [800, 569] on icon at bounding box center [797, 568] width 18 height 7
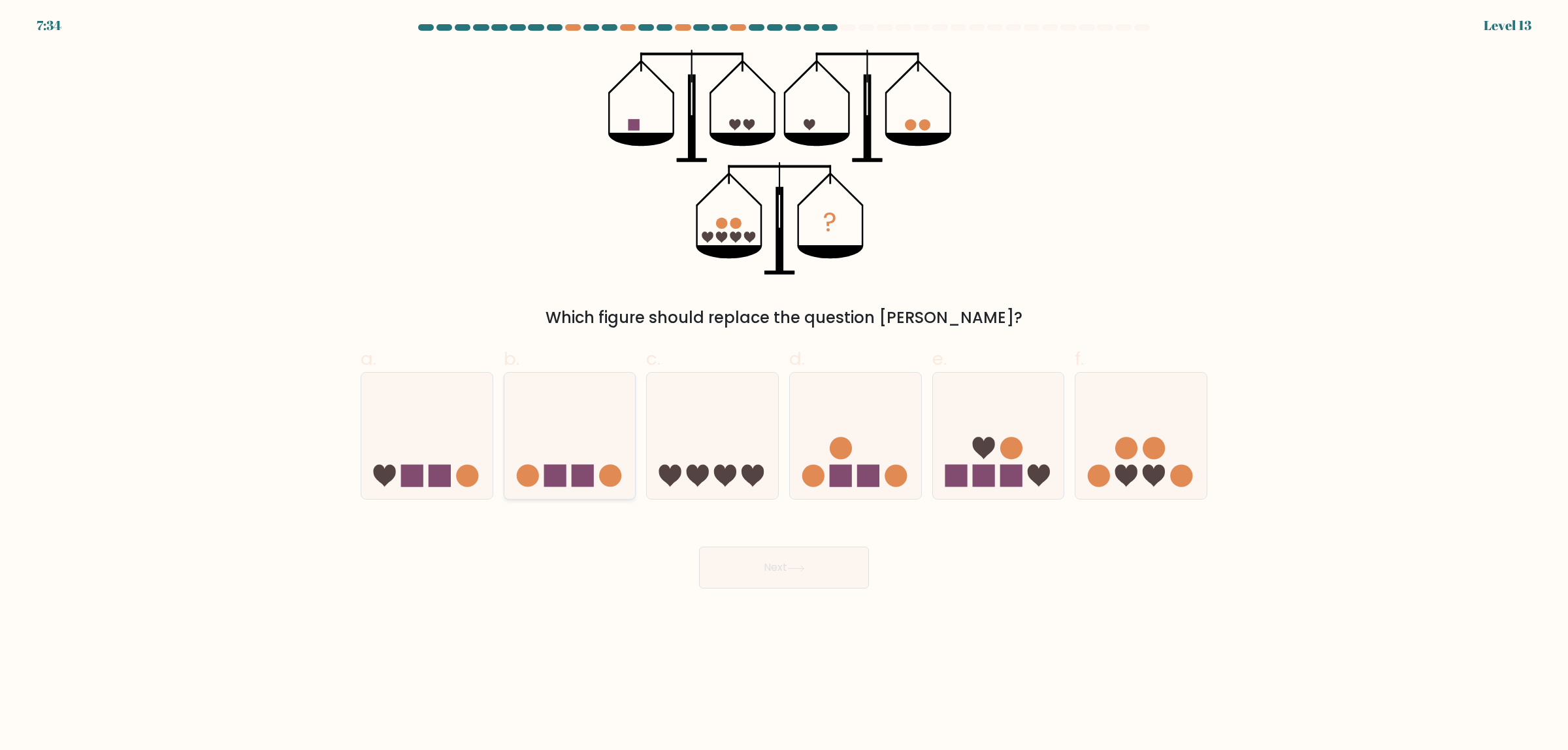
click at [541, 420] on icon at bounding box center [570, 436] width 132 height 109
click at [784, 384] on input "b." at bounding box center [784, 379] width 1 height 8
radio input "true"
click at [787, 584] on button "Next" at bounding box center [784, 567] width 170 height 42
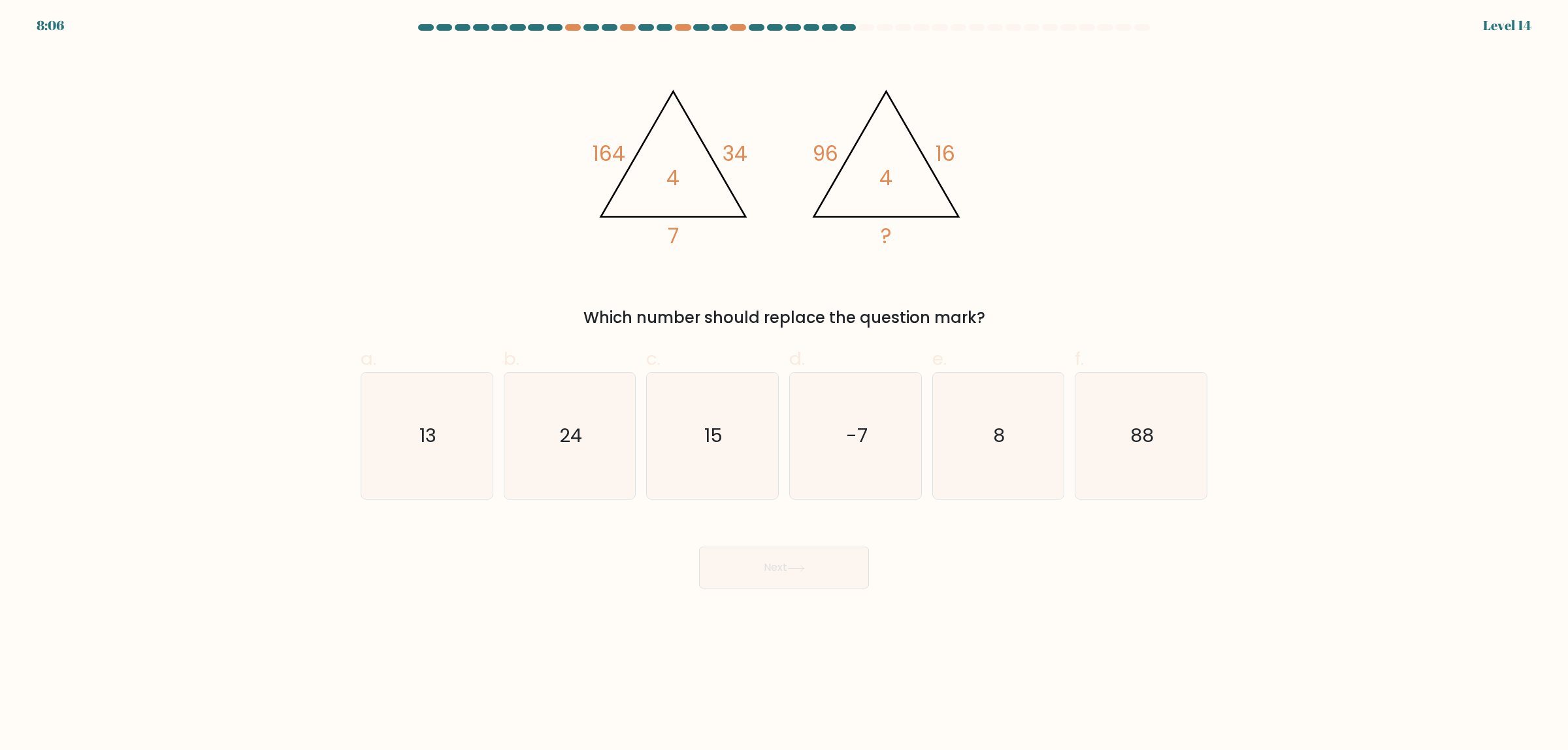
drag, startPoint x: 568, startPoint y: 435, endPoint x: 600, endPoint y: 501, distance: 73.3
click at [568, 440] on text "24" at bounding box center [571, 435] width 23 height 26
click at [784, 384] on input "b. 24" at bounding box center [784, 379] width 1 height 8
radio input "true"
click at [713, 562] on button "Next" at bounding box center [784, 567] width 170 height 42
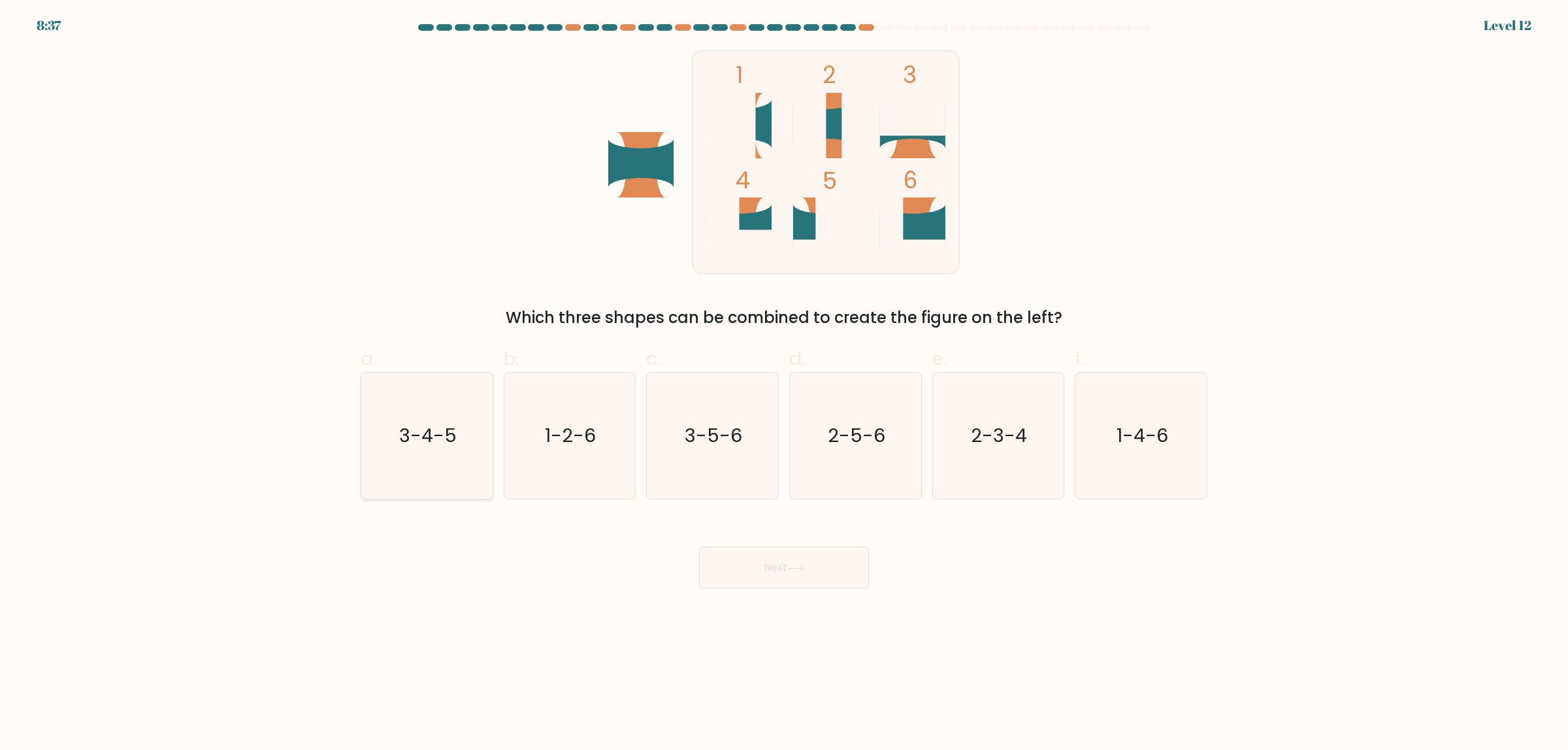
click at [414, 402] on icon "3-4-5" at bounding box center [427, 436] width 126 height 126
click at [784, 384] on input "a. 3-4-5" at bounding box center [784, 379] width 1 height 8
radio input "true"
click at [745, 563] on button "Next" at bounding box center [784, 567] width 170 height 42
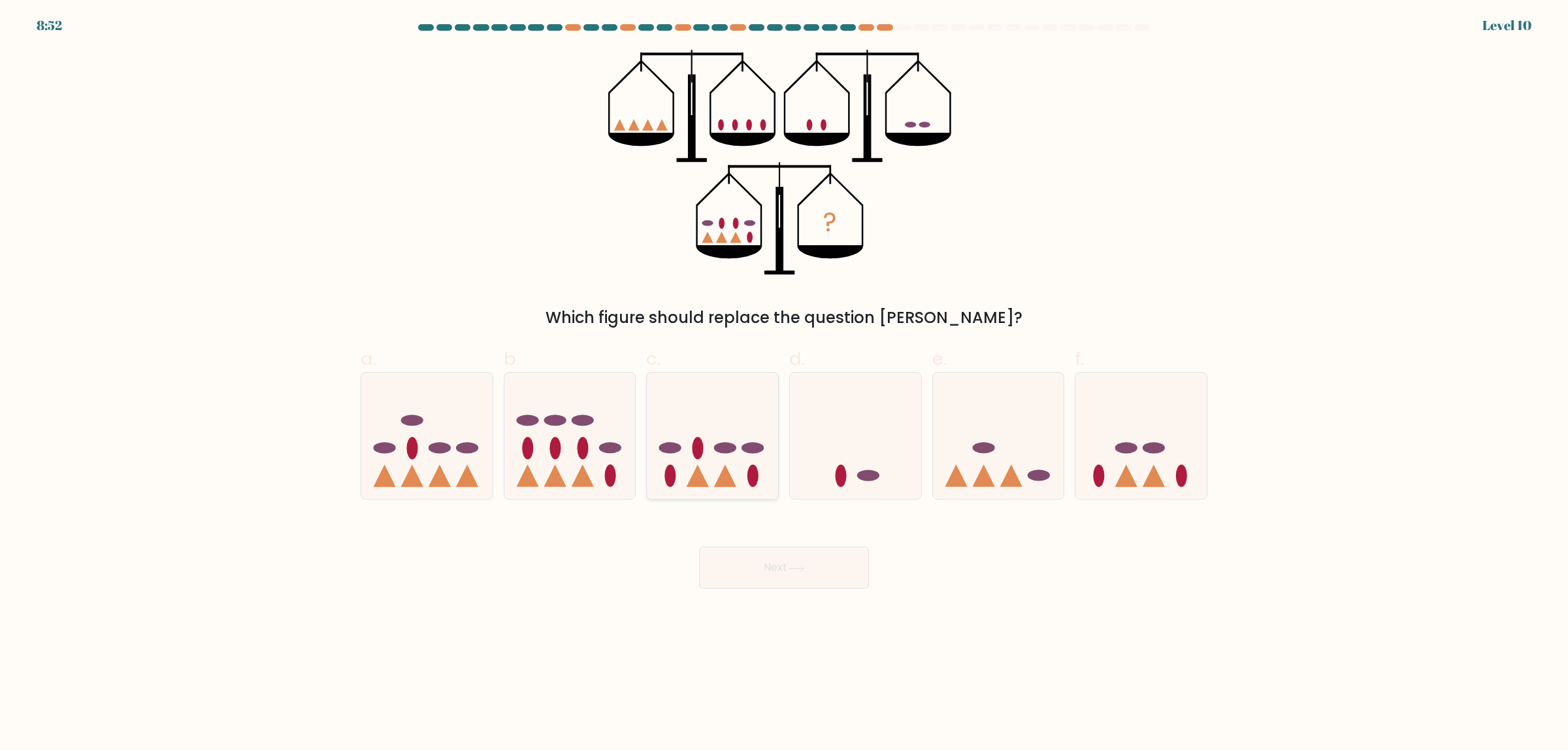
click at [722, 436] on icon at bounding box center [713, 436] width 132 height 109
click at [784, 384] on input "c." at bounding box center [784, 379] width 1 height 8
radio input "true"
click at [783, 557] on button "Next" at bounding box center [784, 567] width 170 height 42
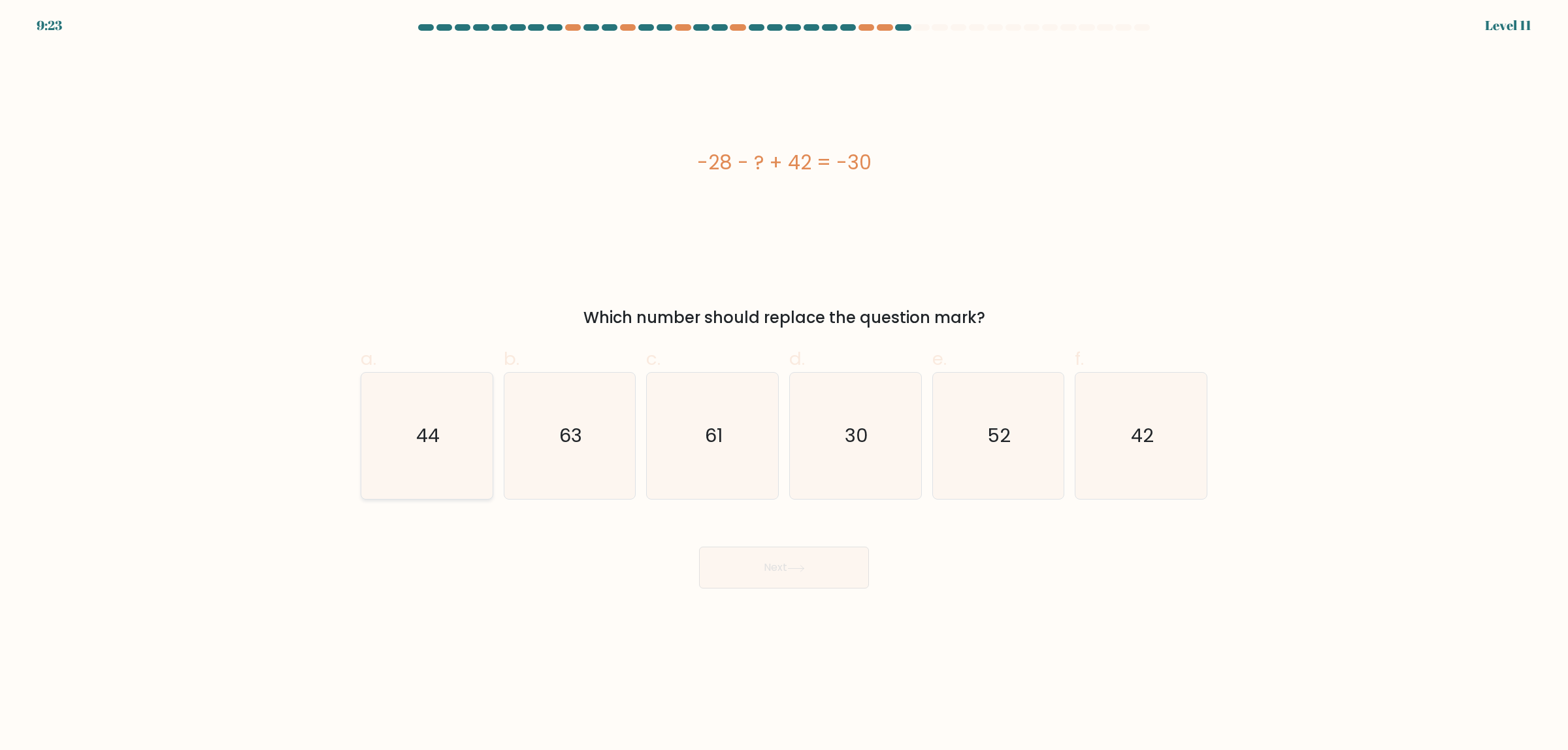
click at [440, 423] on icon "44" at bounding box center [427, 436] width 126 height 126
click at [784, 384] on input "a. 44" at bounding box center [784, 379] width 1 height 8
radio input "true"
click at [809, 581] on button "Next" at bounding box center [784, 567] width 170 height 42
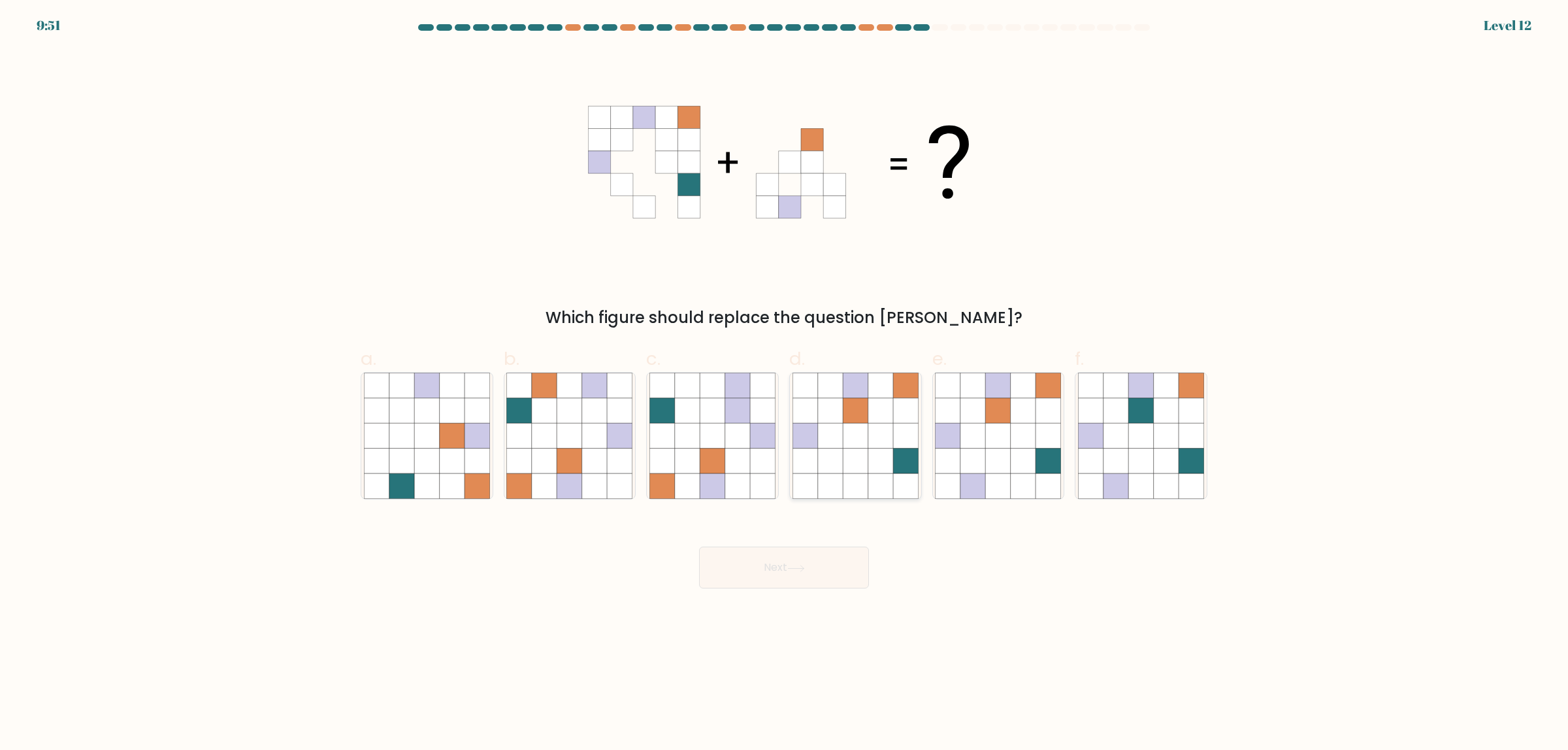
click at [855, 391] on icon at bounding box center [855, 385] width 25 height 25
click at [785, 384] on input "d." at bounding box center [784, 379] width 1 height 8
radio input "true"
click at [791, 554] on button "Next" at bounding box center [784, 567] width 170 height 42
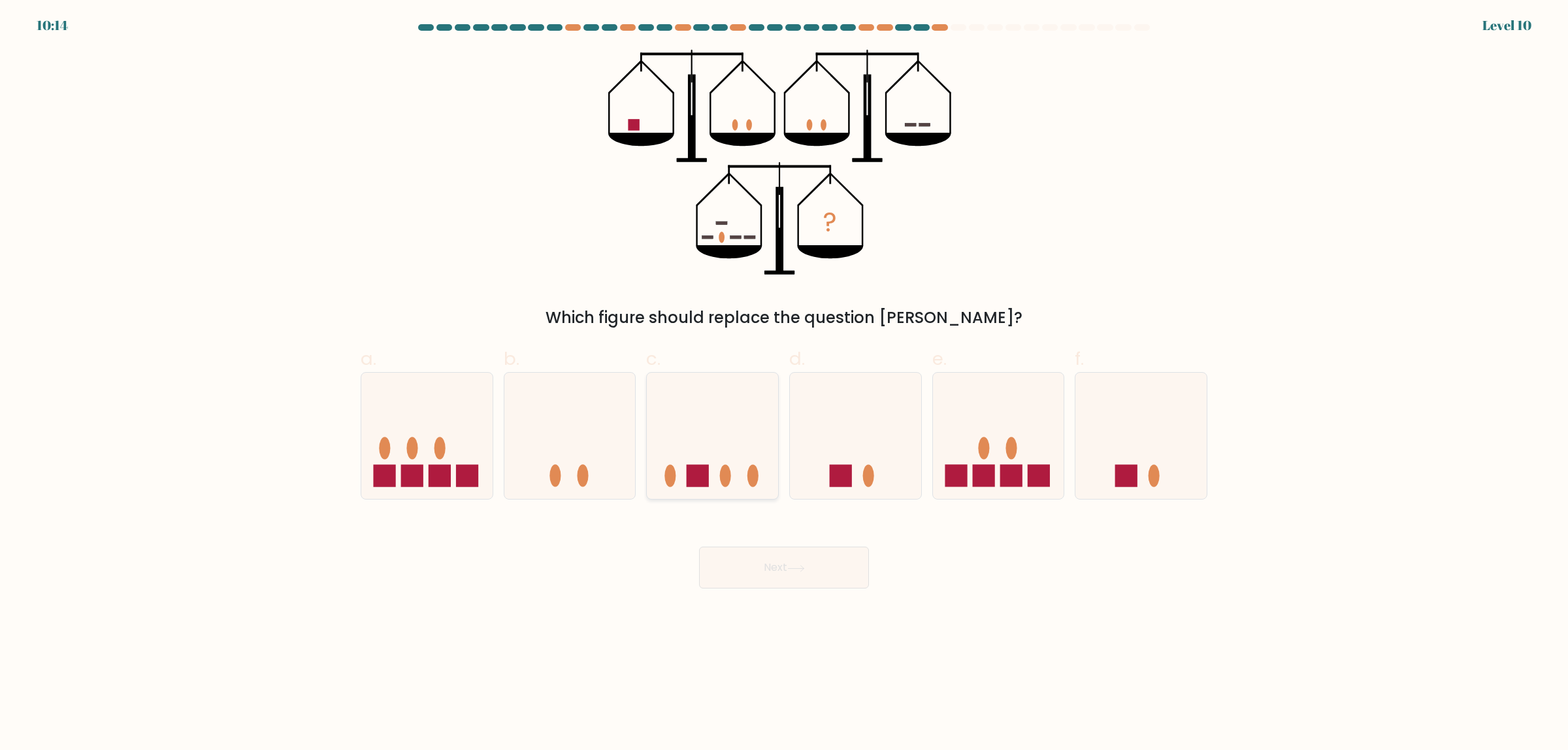
click at [692, 438] on icon at bounding box center [713, 436] width 132 height 109
click at [784, 384] on input "c." at bounding box center [784, 379] width 1 height 8
radio input "true"
click at [836, 548] on button "Next" at bounding box center [784, 567] width 170 height 42
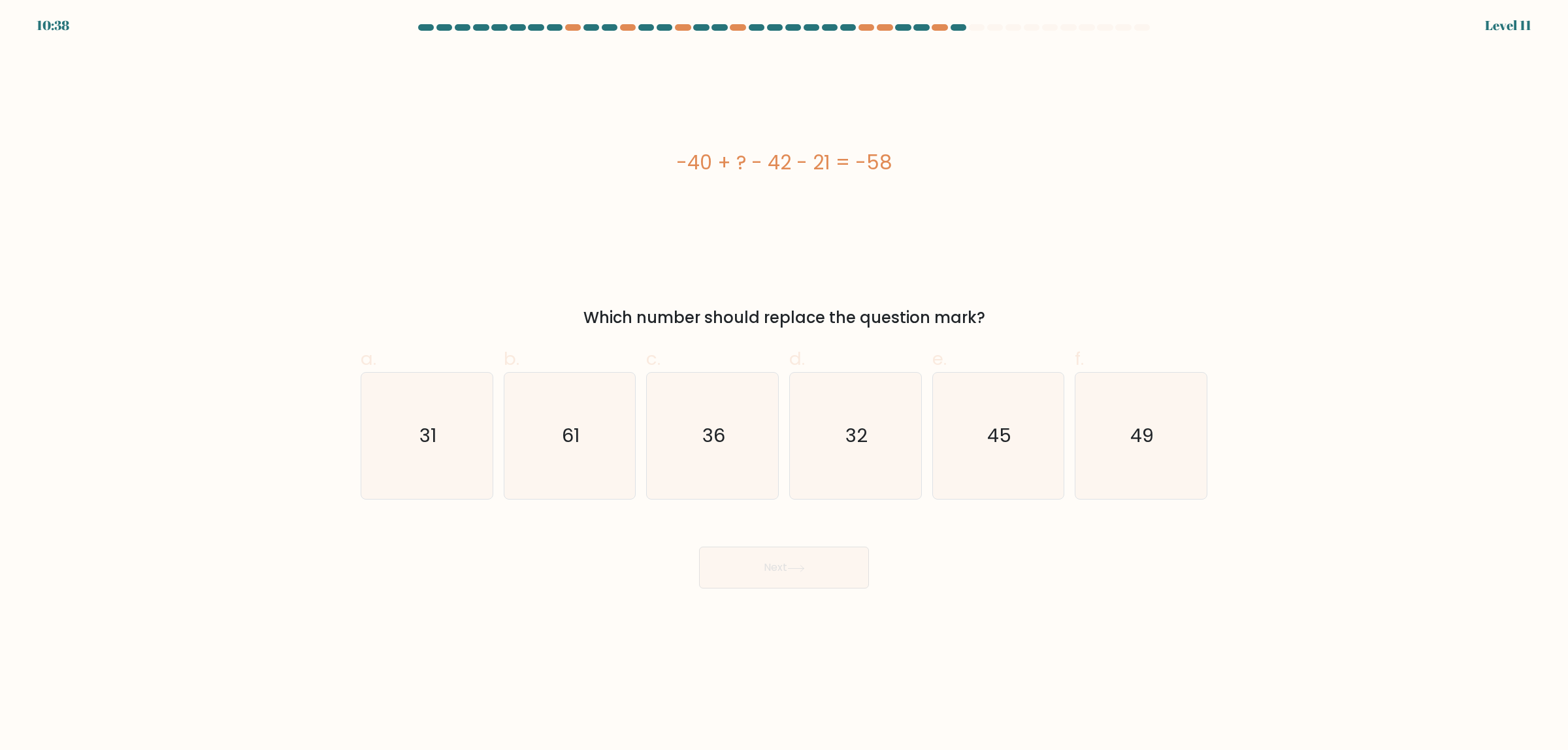
click at [960, 25] on div at bounding box center [958, 28] width 16 height 7
